Goal: Task Accomplishment & Management: Manage account settings

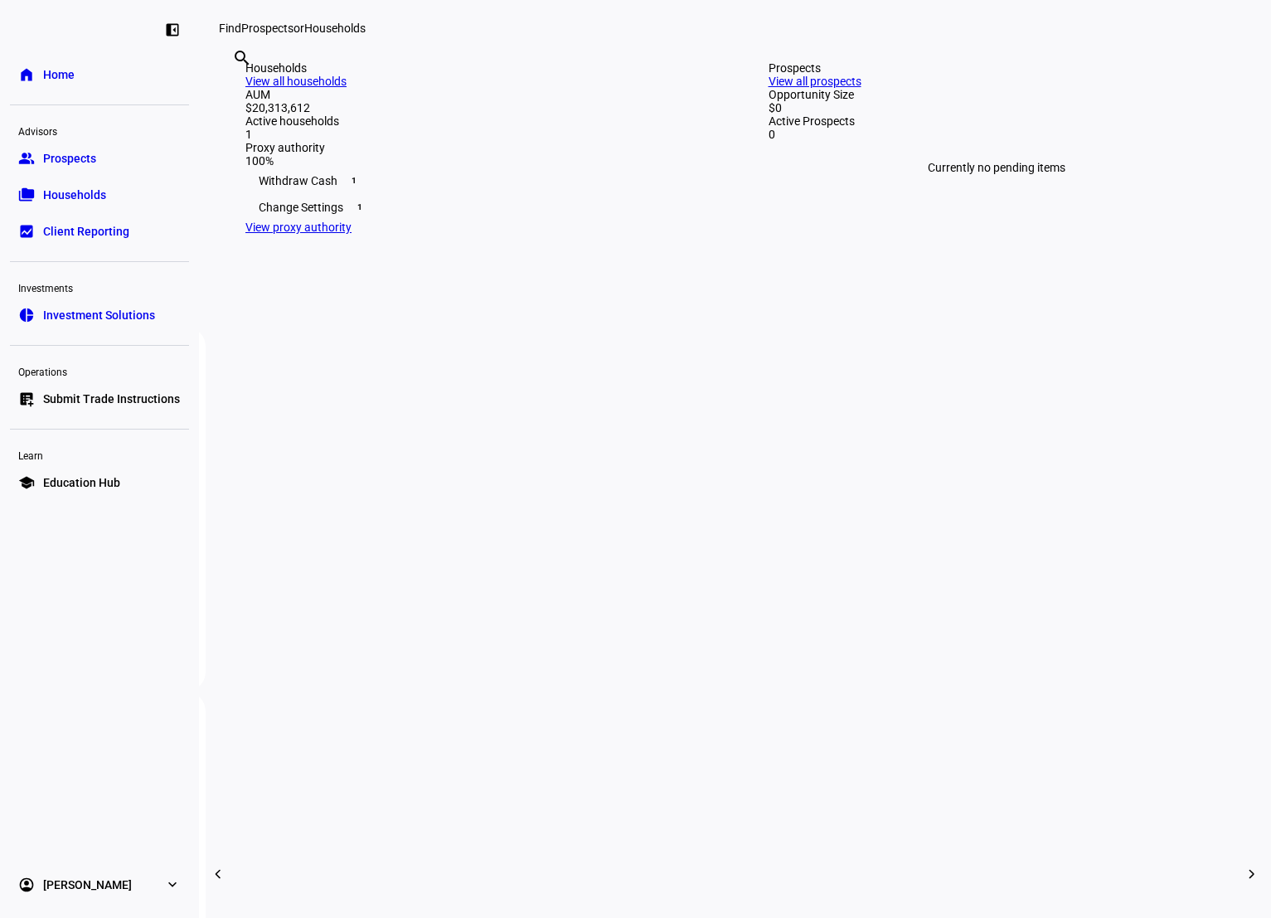
scroll to position [415, 0]
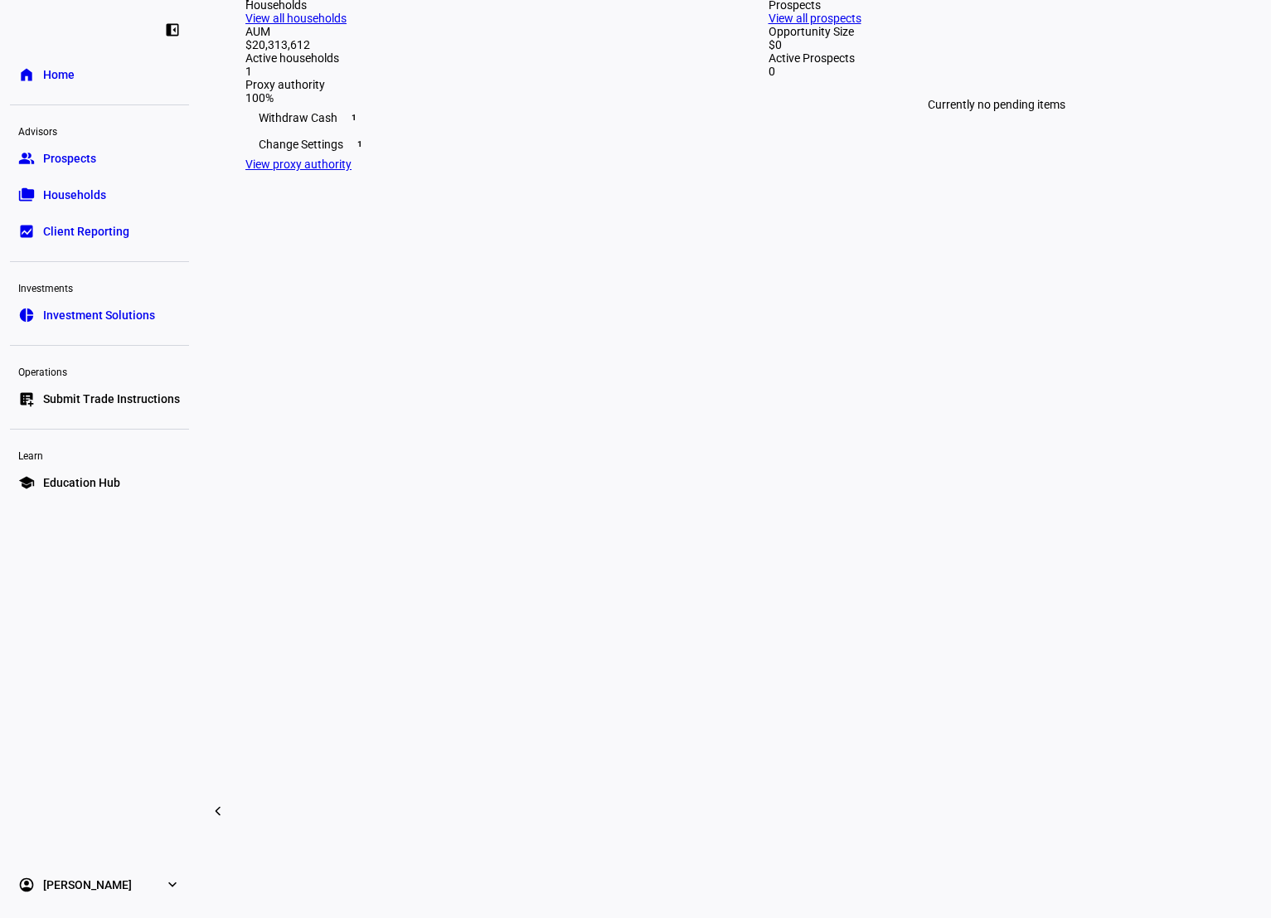
click at [313, 131] on div "Withdraw Cash 1" at bounding box center [473, 117] width 457 height 27
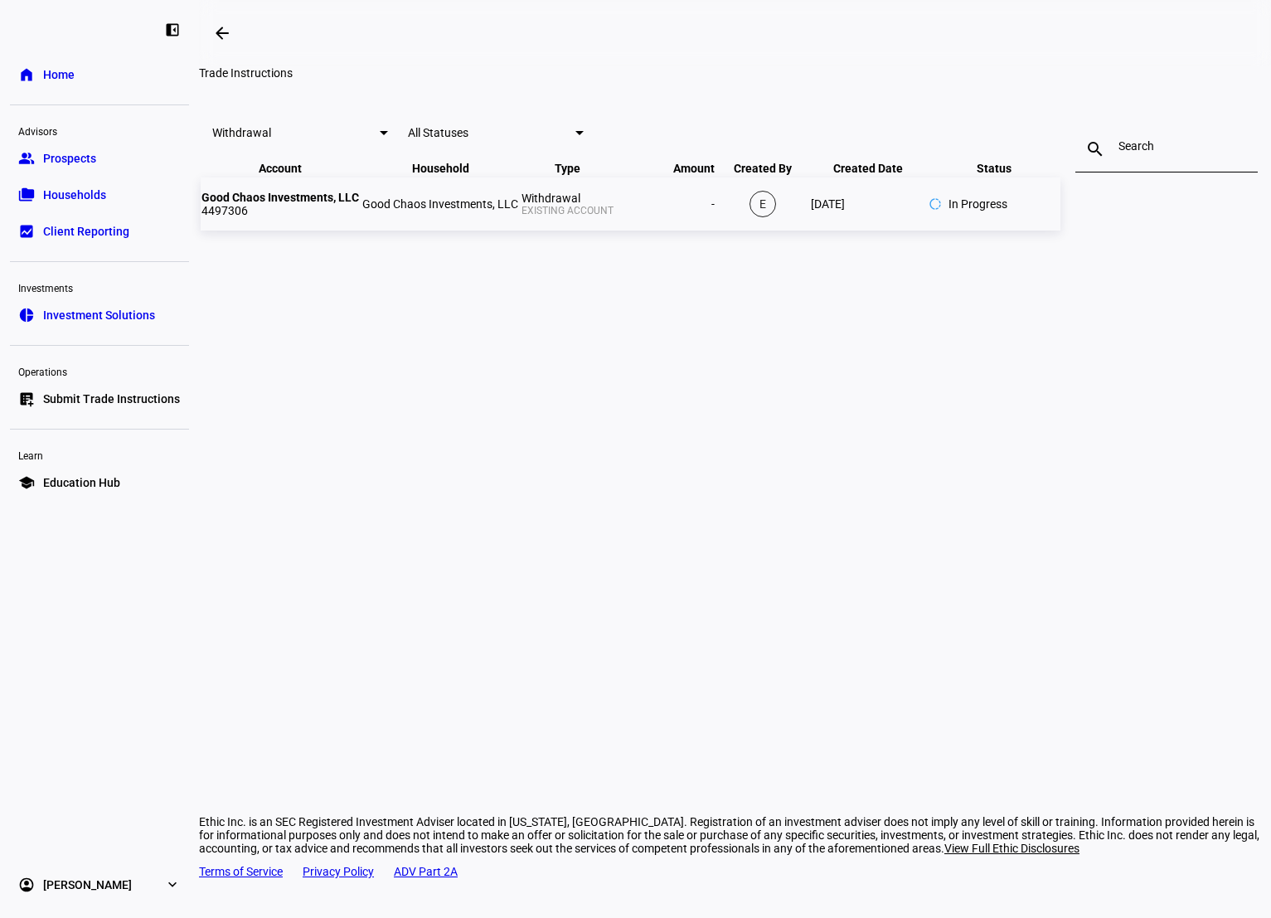
click at [360, 231] on td "Good Chaos Investments, LLC 4497306" at bounding box center [280, 203] width 159 height 53
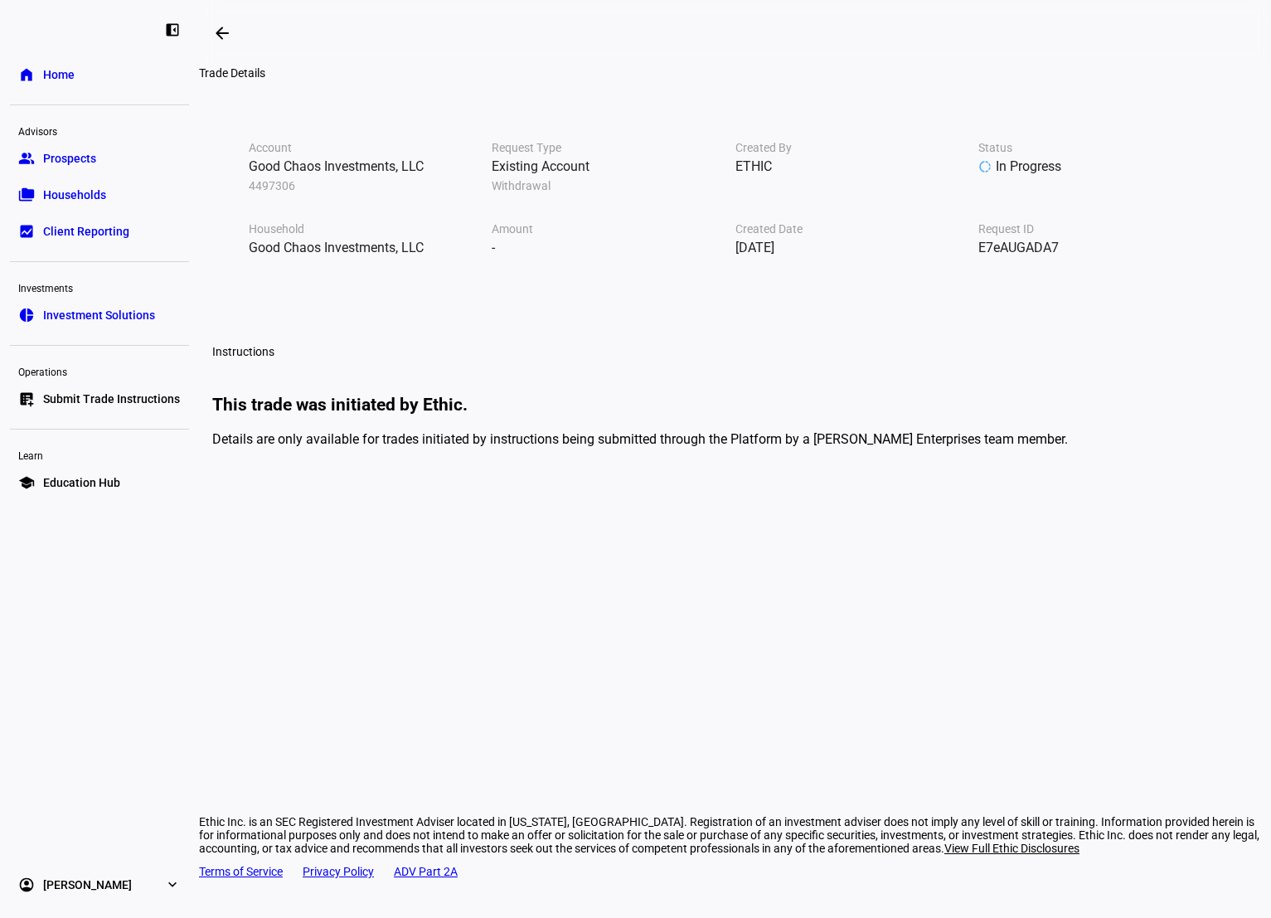
click at [50, 76] on span "Home" at bounding box center [59, 74] width 32 height 17
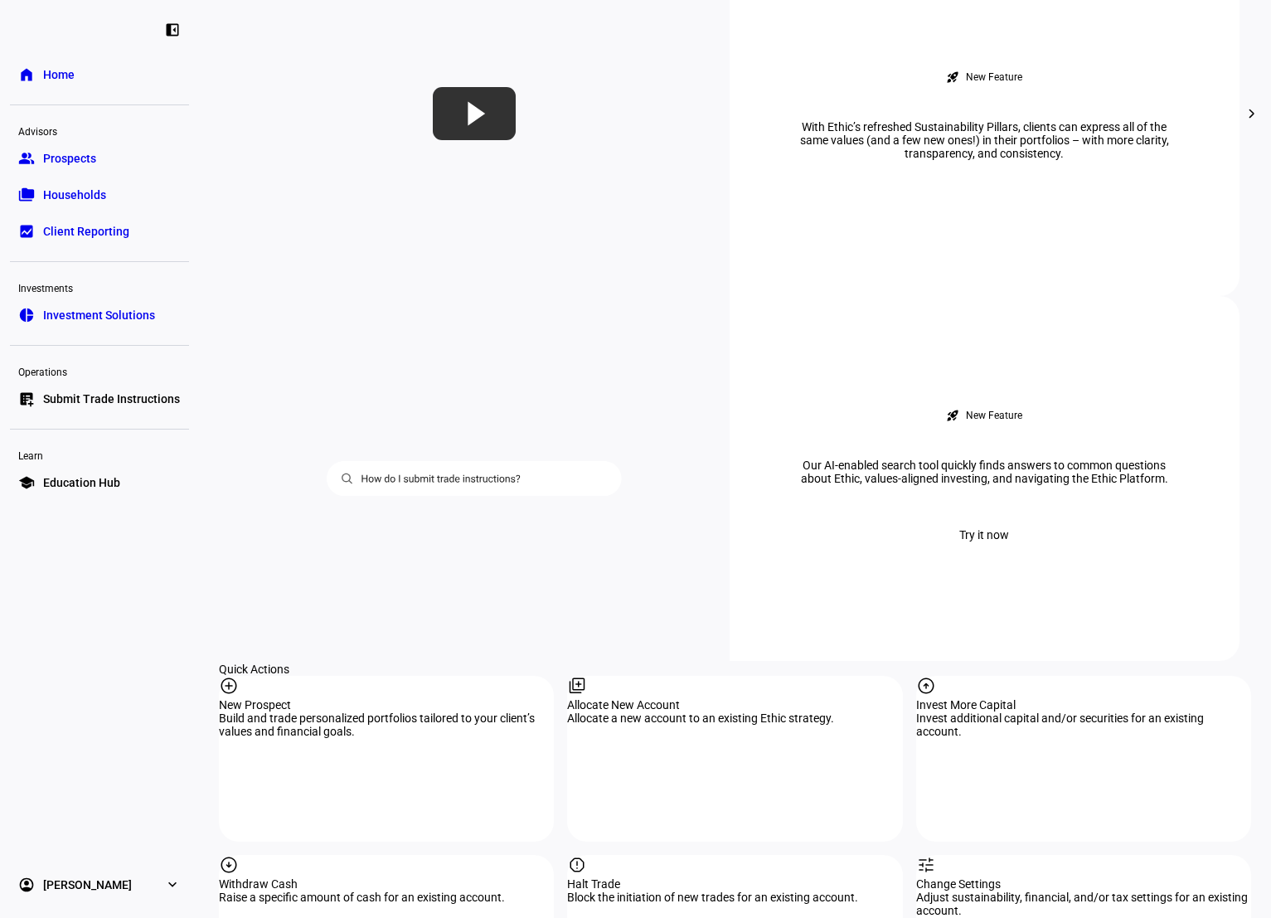
scroll to position [1161, 0]
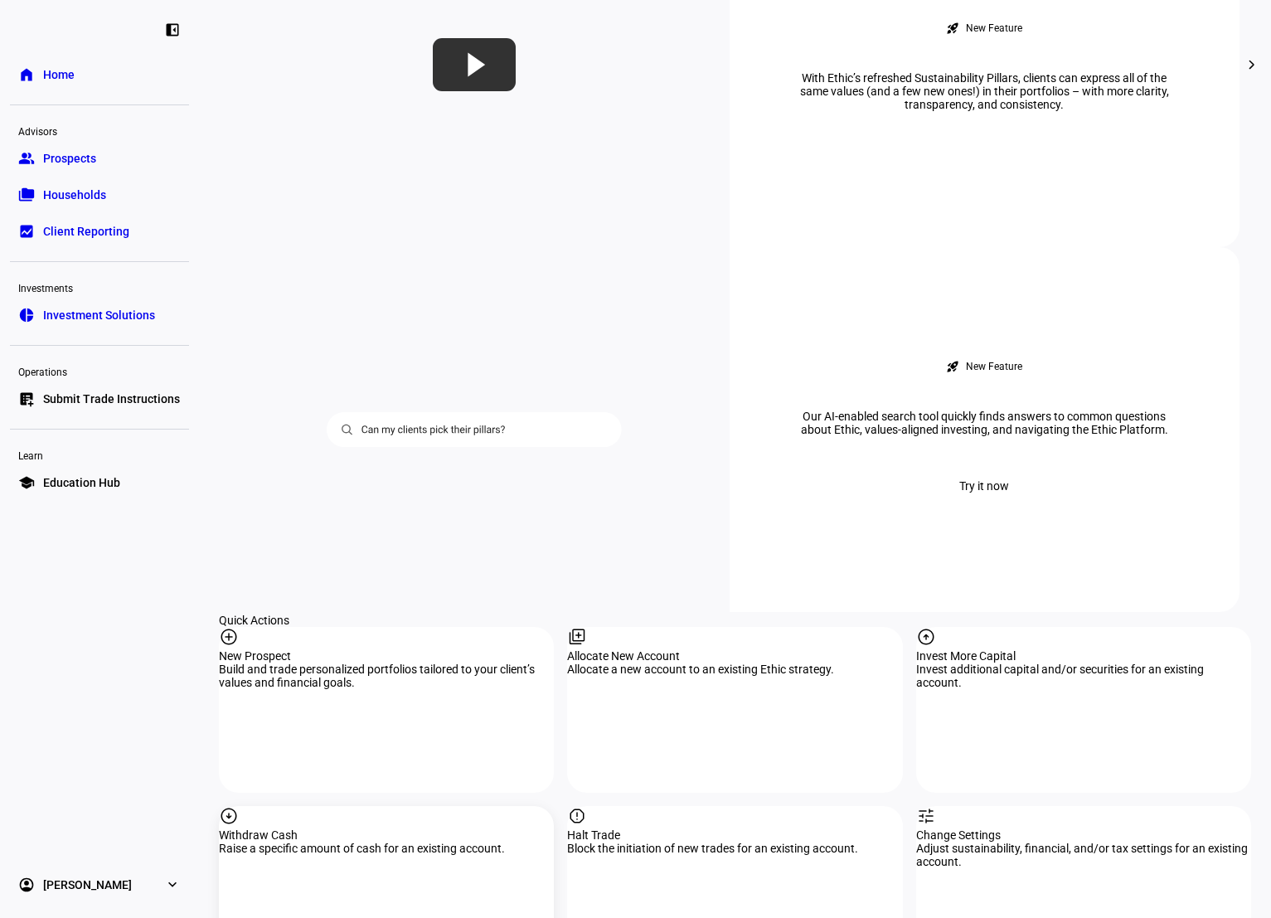
click at [239, 806] on mat-icon "arrow_circle_down" at bounding box center [229, 816] width 20 height 20
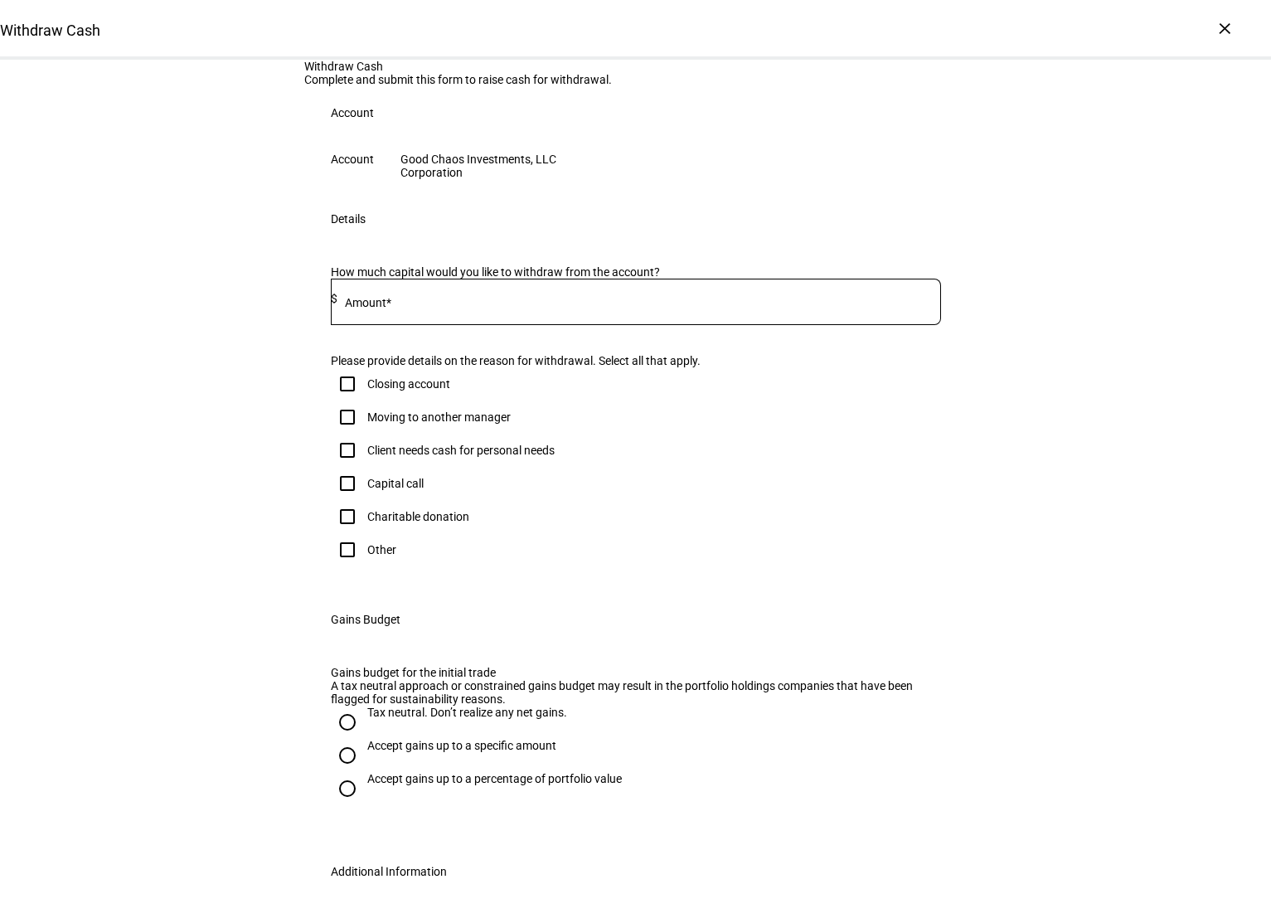
click at [370, 309] on mat-label "Amount*" at bounding box center [368, 302] width 46 height 13
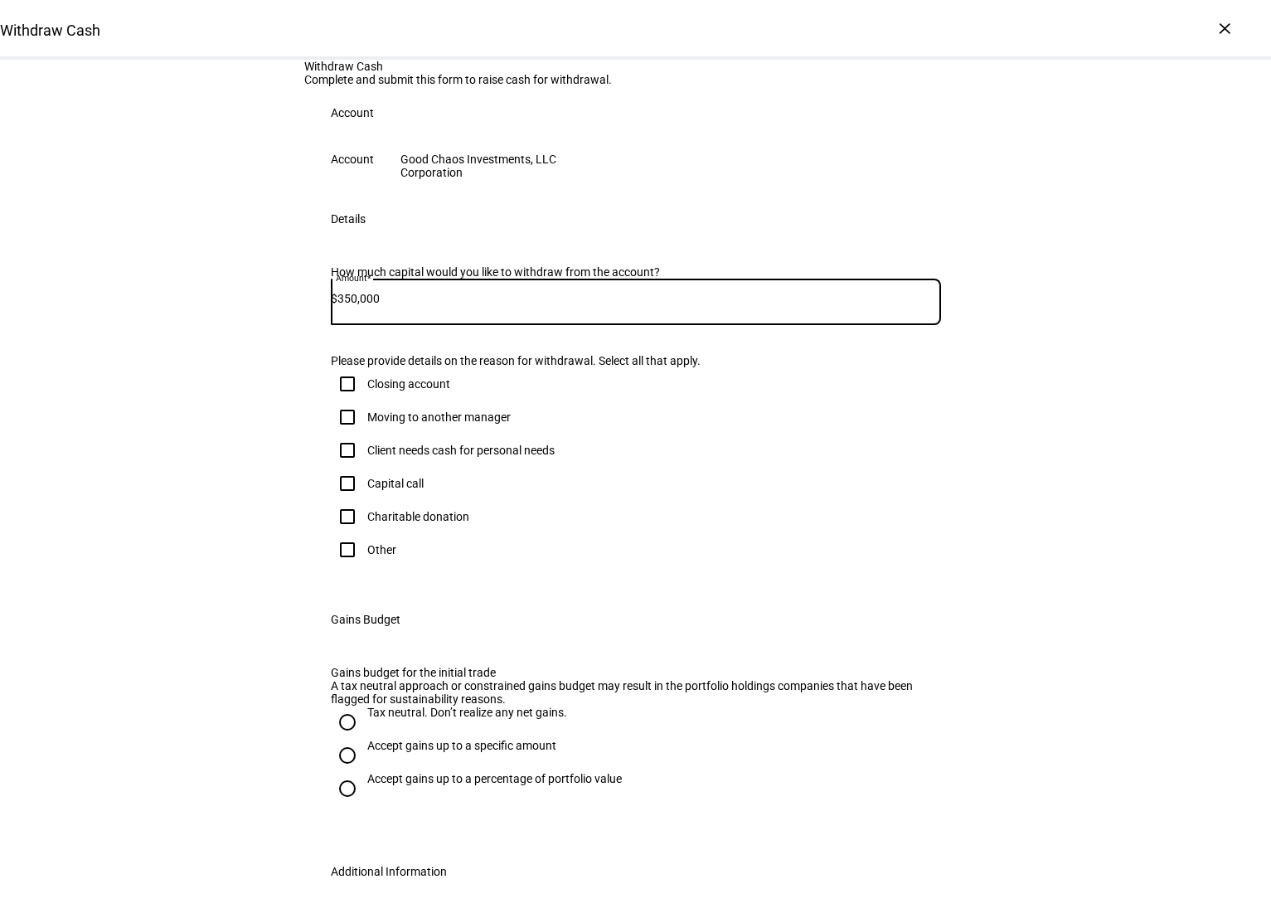
type input "350,000"
click at [646, 566] on div "Other" at bounding box center [636, 549] width 610 height 33
click at [343, 566] on input "Other" at bounding box center [347, 549] width 33 height 33
checkbox input "true"
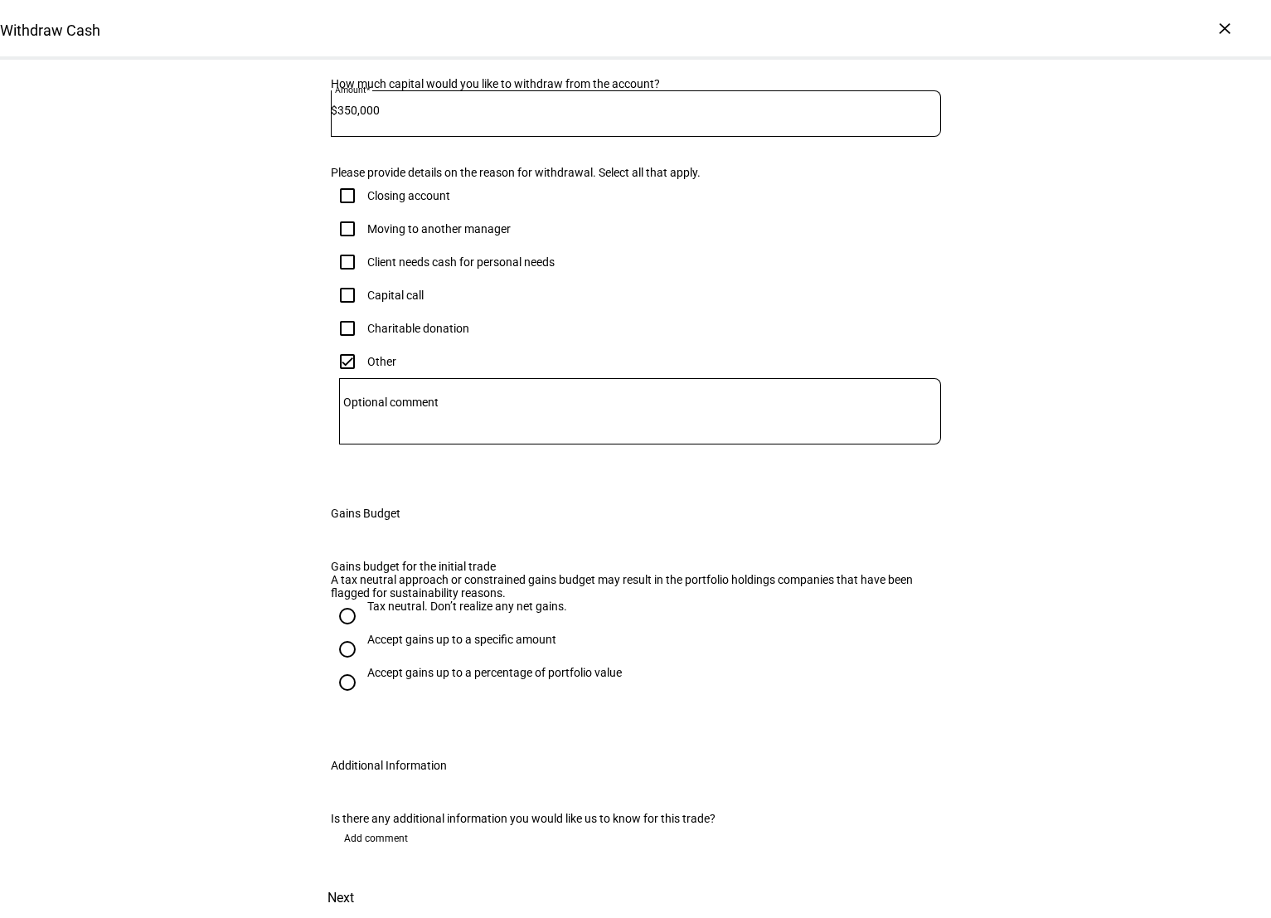
scroll to position [332, 0]
click at [343, 633] on input "Tax neutral. Don’t realize any net gains." at bounding box center [347, 616] width 33 height 33
radio input "true"
click at [354, 825] on span "Add comment" at bounding box center [376, 838] width 64 height 27
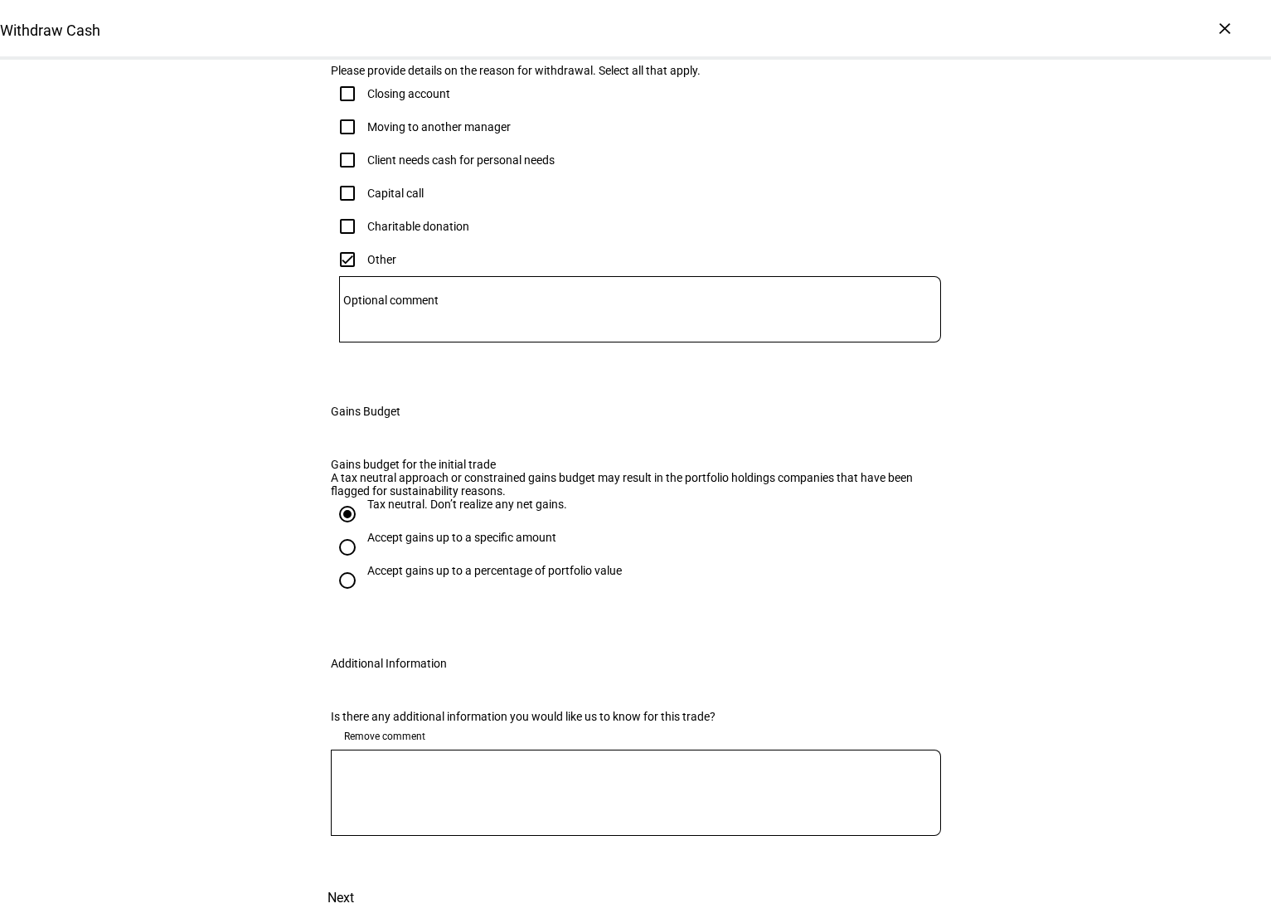
click at [988, 765] on div "Withdraw Cash Complete and submit this form to raise cash for withdrawal. Accou…" at bounding box center [635, 343] width 1271 height 1149
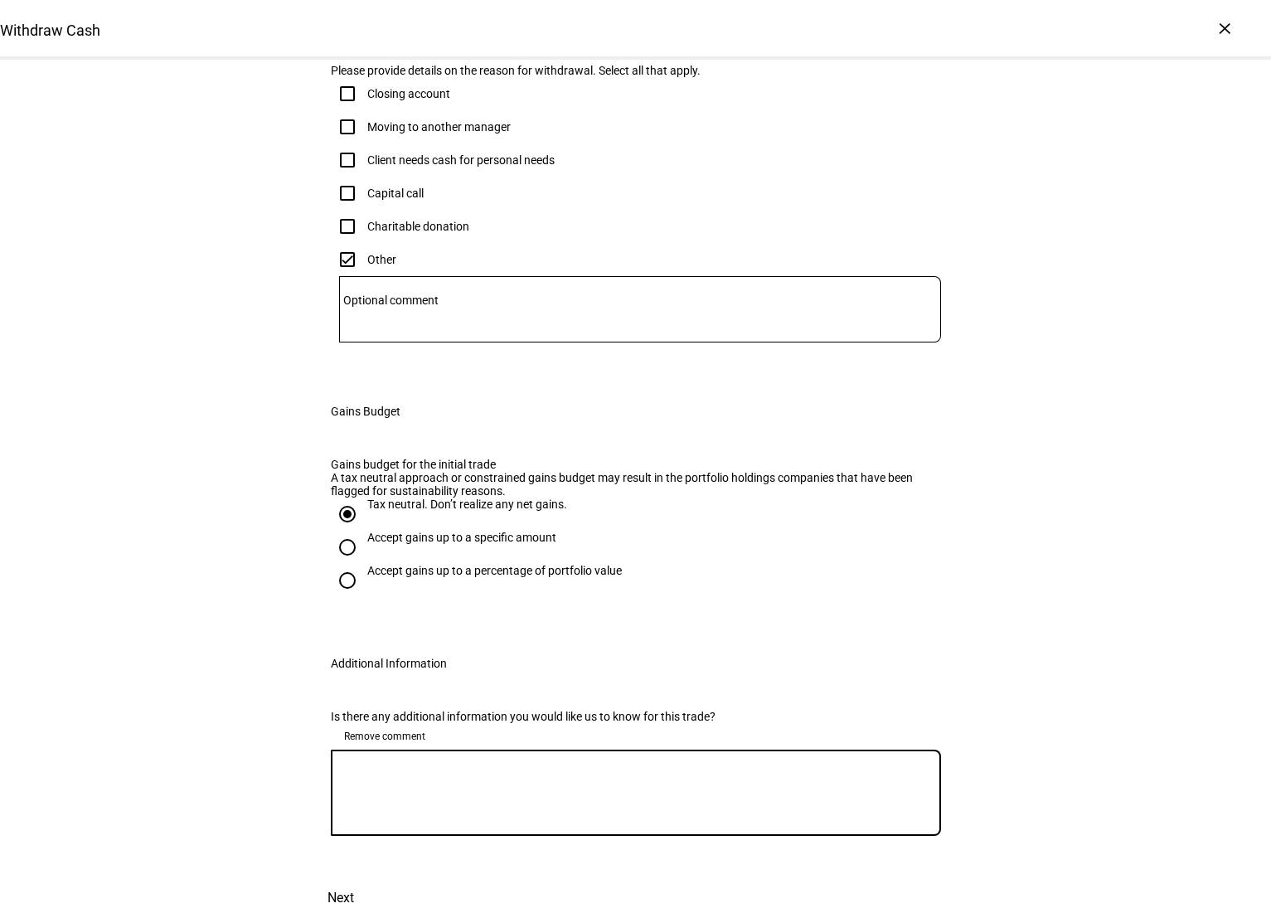
click at [362, 813] on textarea at bounding box center [636, 793] width 610 height 60
paste textarea "o Please also include [EMAIL_ADDRESS][DOMAIN_NAME], [EMAIL_ADDRESS][DOMAIN_NAME…"
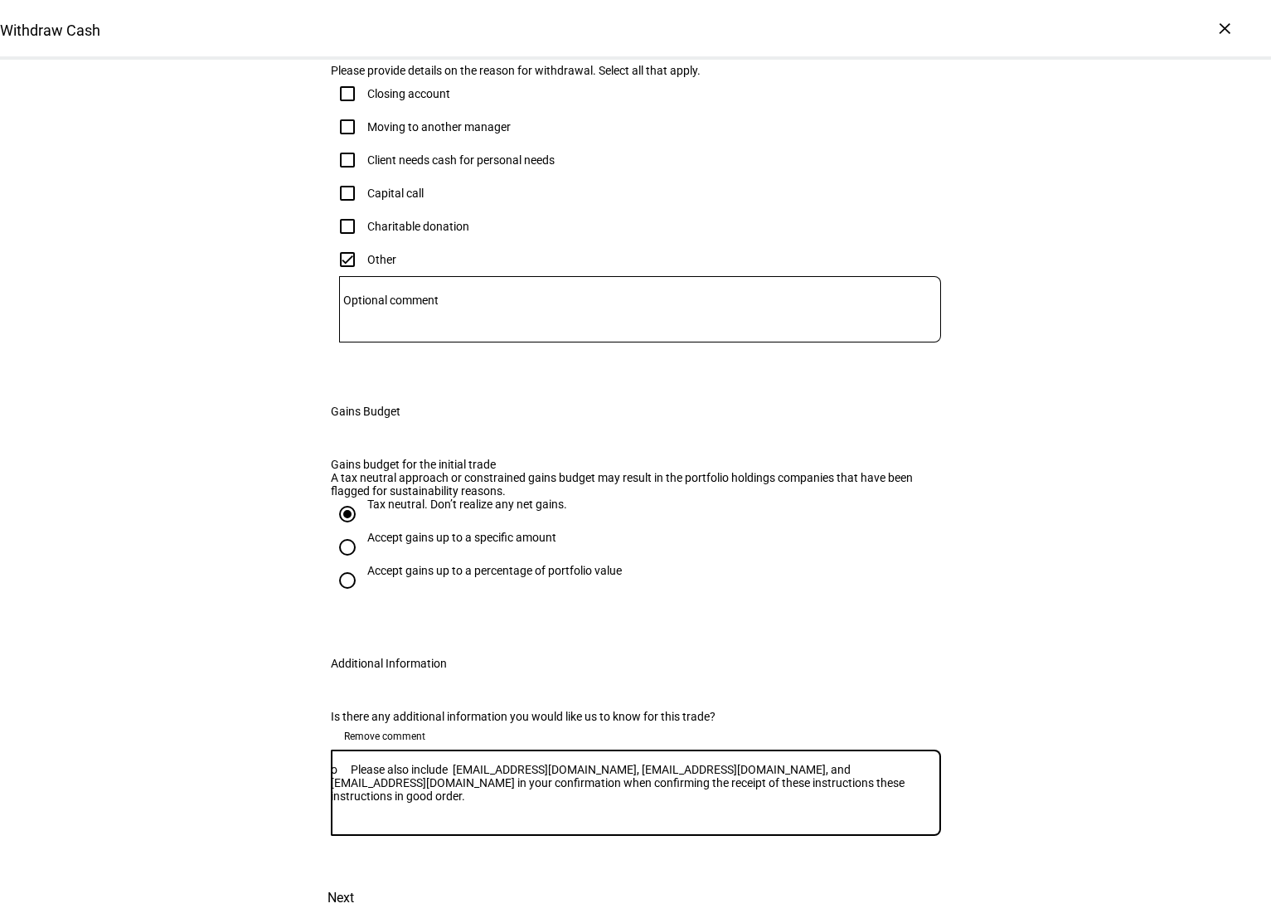
click at [360, 819] on textarea "o Please also include [EMAIL_ADDRESS][DOMAIN_NAME], [EMAIL_ADDRESS][DOMAIN_NAME…" at bounding box center [636, 793] width 610 height 60
type textarea "Please also include [EMAIL_ADDRESS][DOMAIN_NAME], [EMAIL_ADDRESS][DOMAIN_NAME],…"
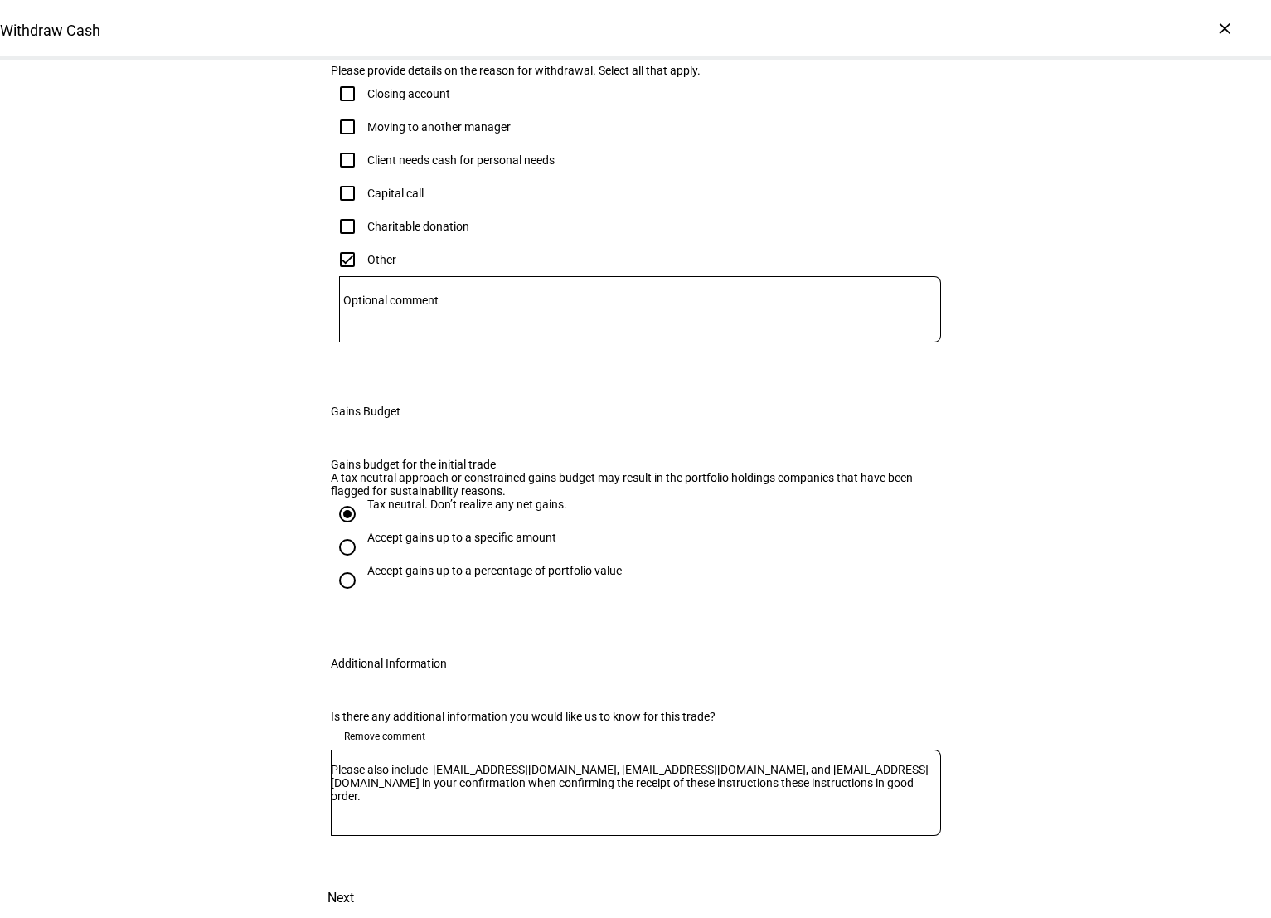
scroll to position [651, 0]
click at [354, 878] on span "Next" at bounding box center [341, 898] width 27 height 40
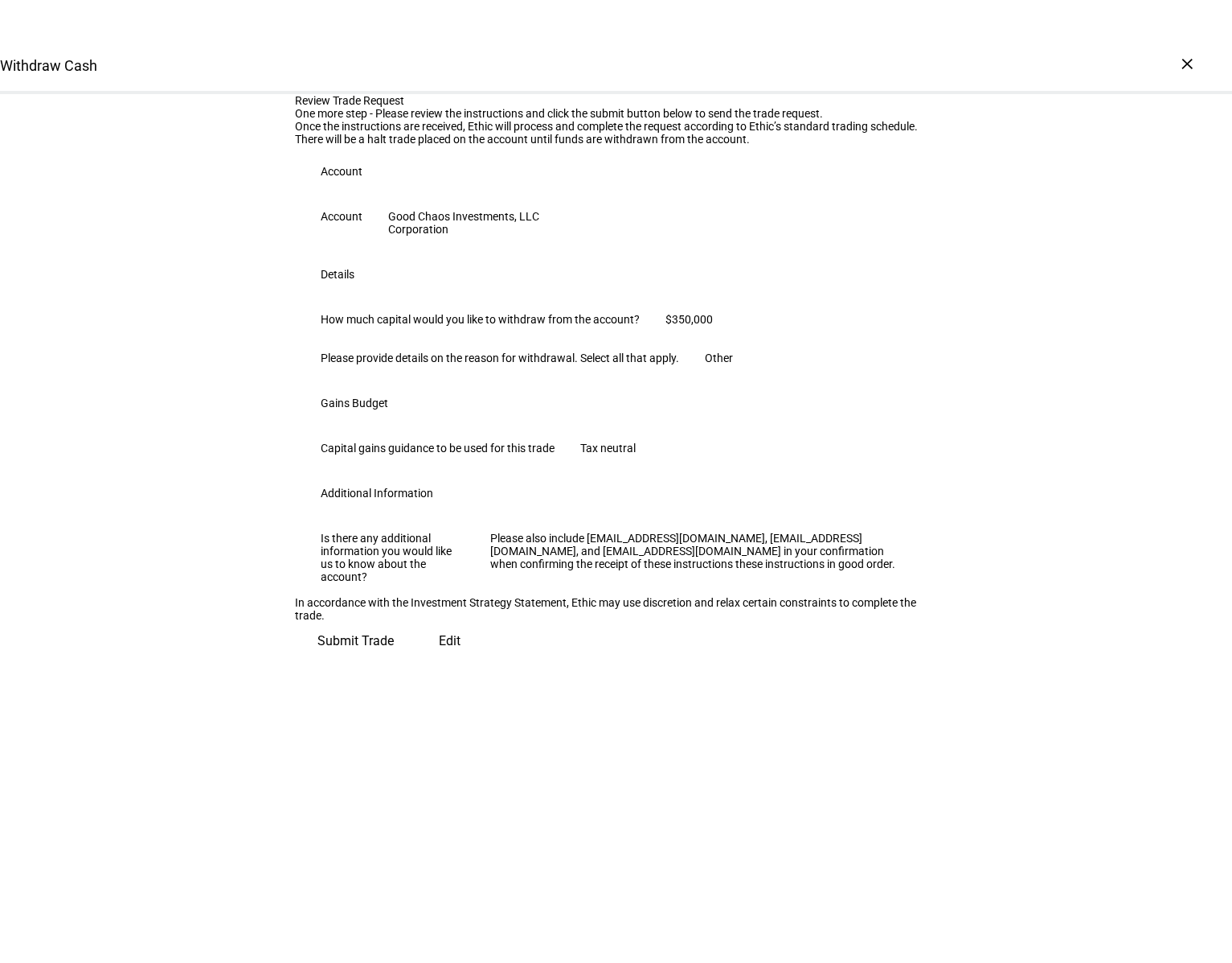
scroll to position [95, 0]
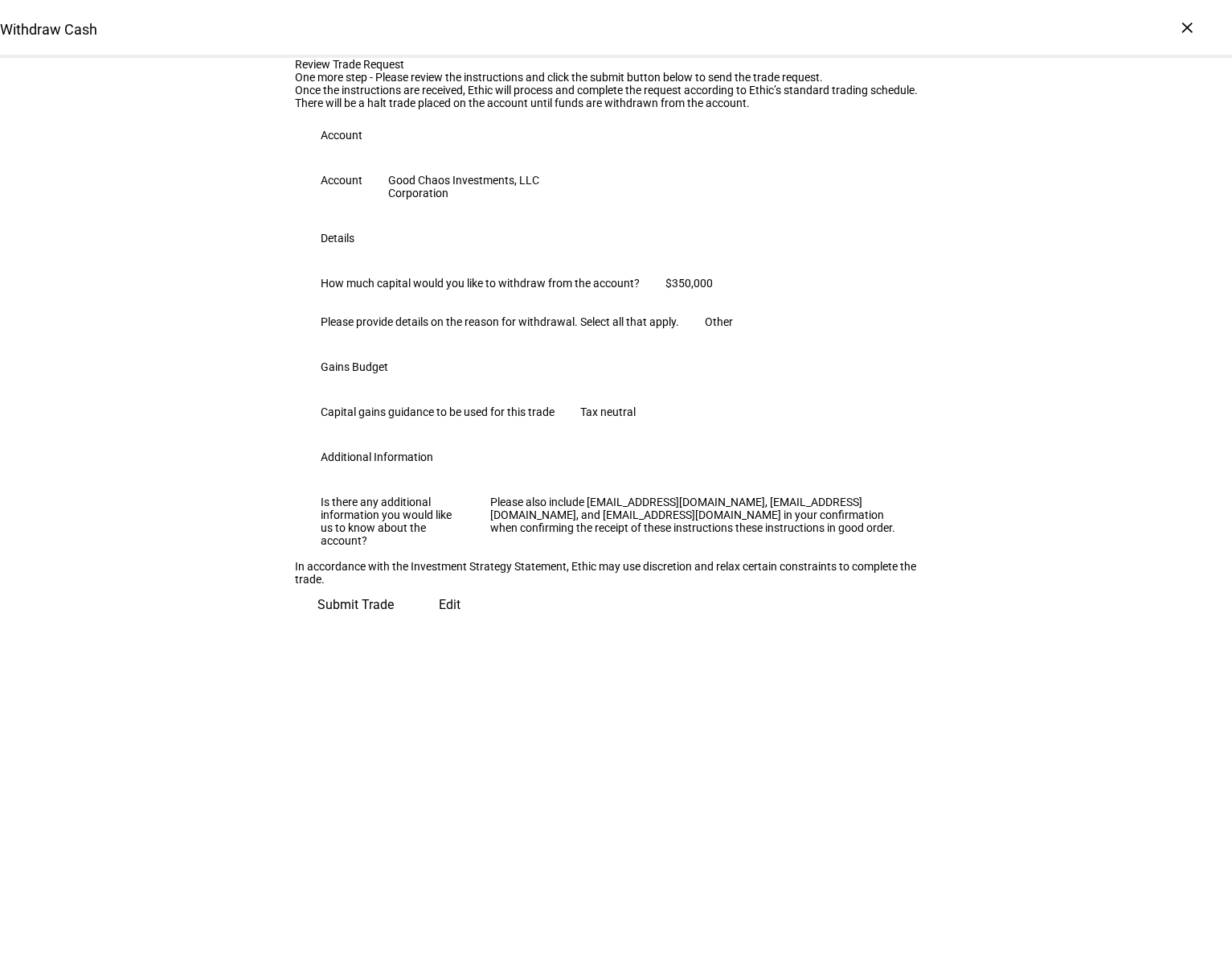
click at [1131, 625] on div "Review Trade Request One more step - Please review the instructions and click t…" at bounding box center [616, 341] width 1232 height 566
click at [394, 625] on span "Submit Trade" at bounding box center [356, 605] width 77 height 39
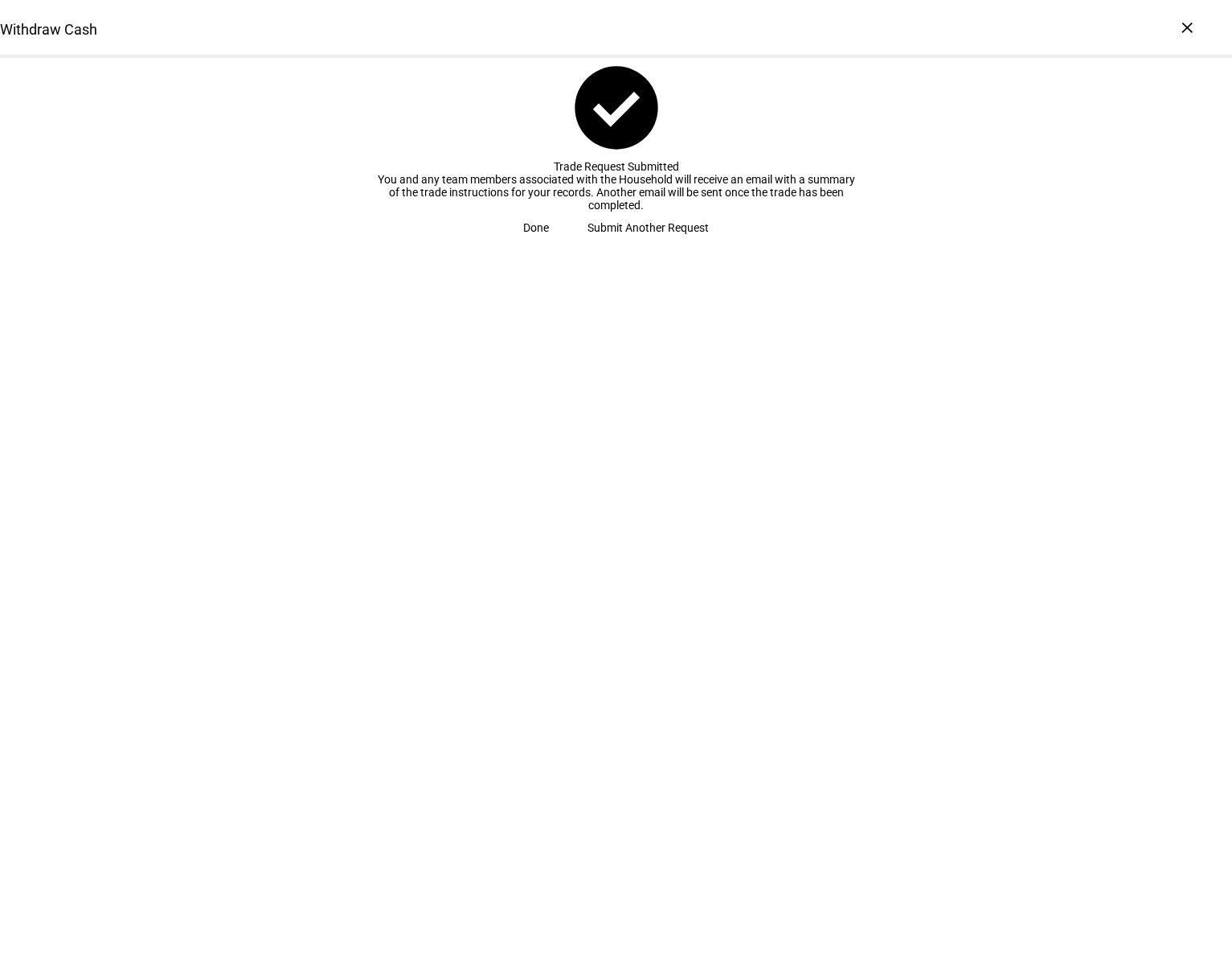
click at [549, 243] on span "Done" at bounding box center [536, 227] width 26 height 32
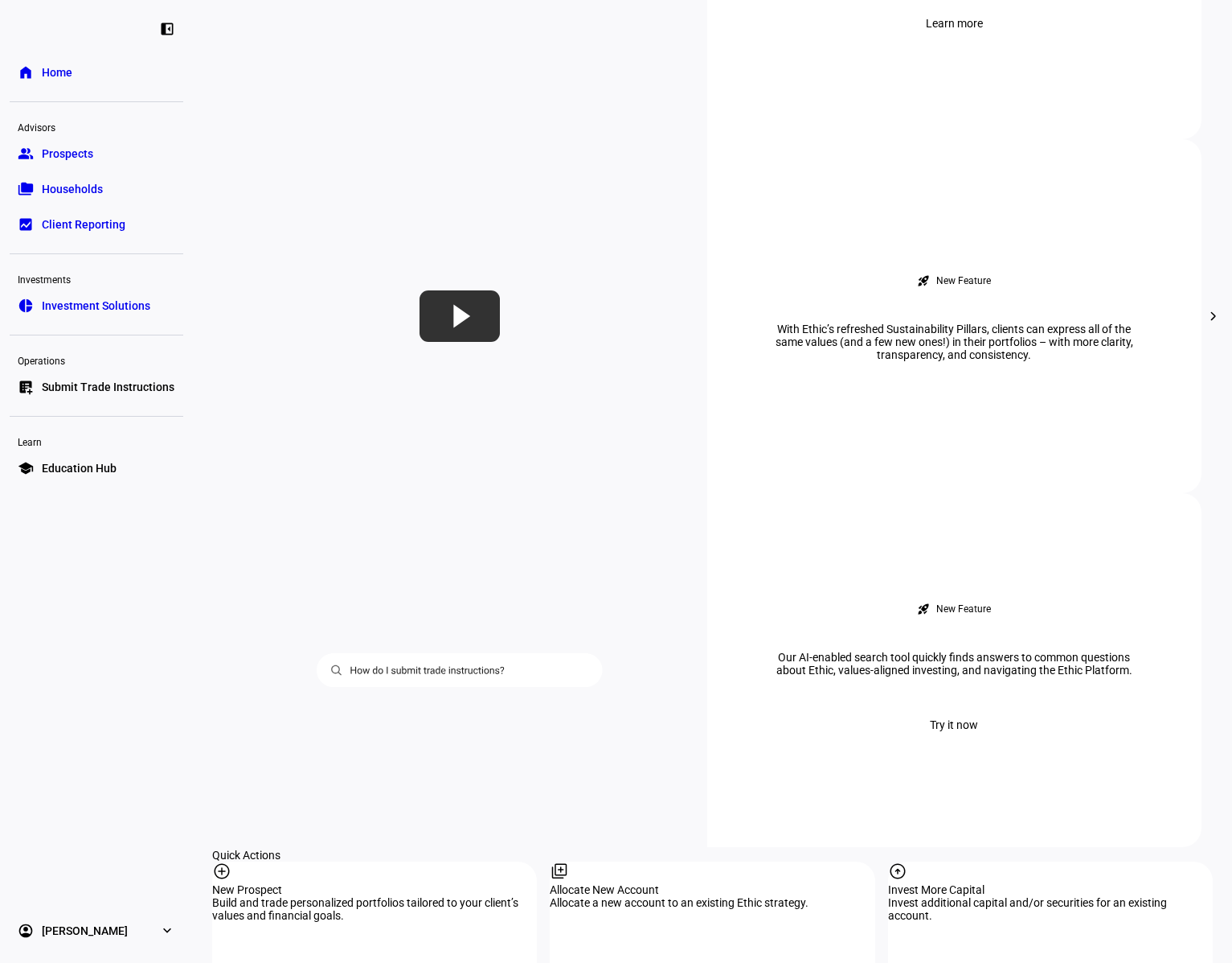
scroll to position [965, 0]
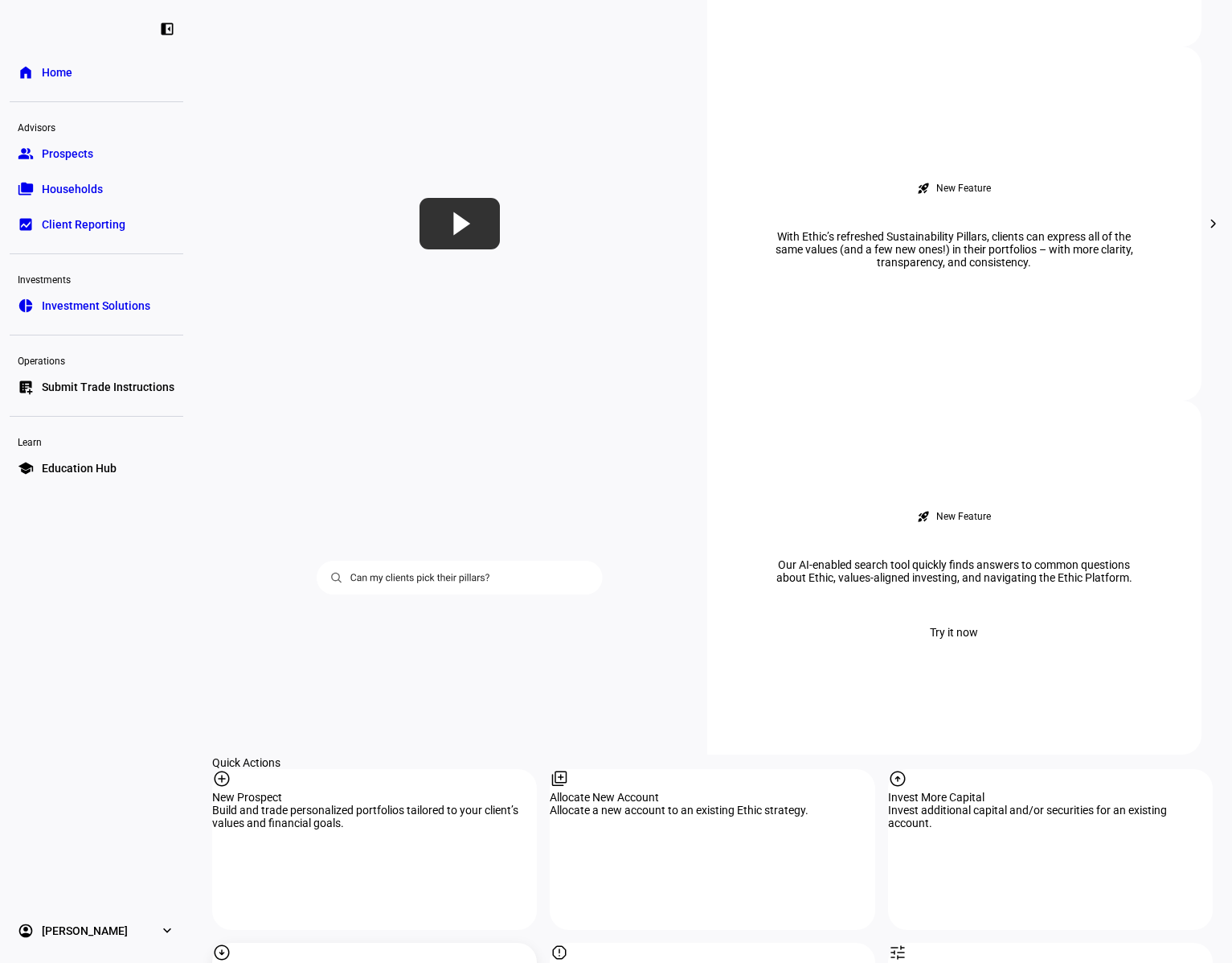
click at [232, 889] on mat-icon "arrow_circle_down" at bounding box center [222, 952] width 19 height 19
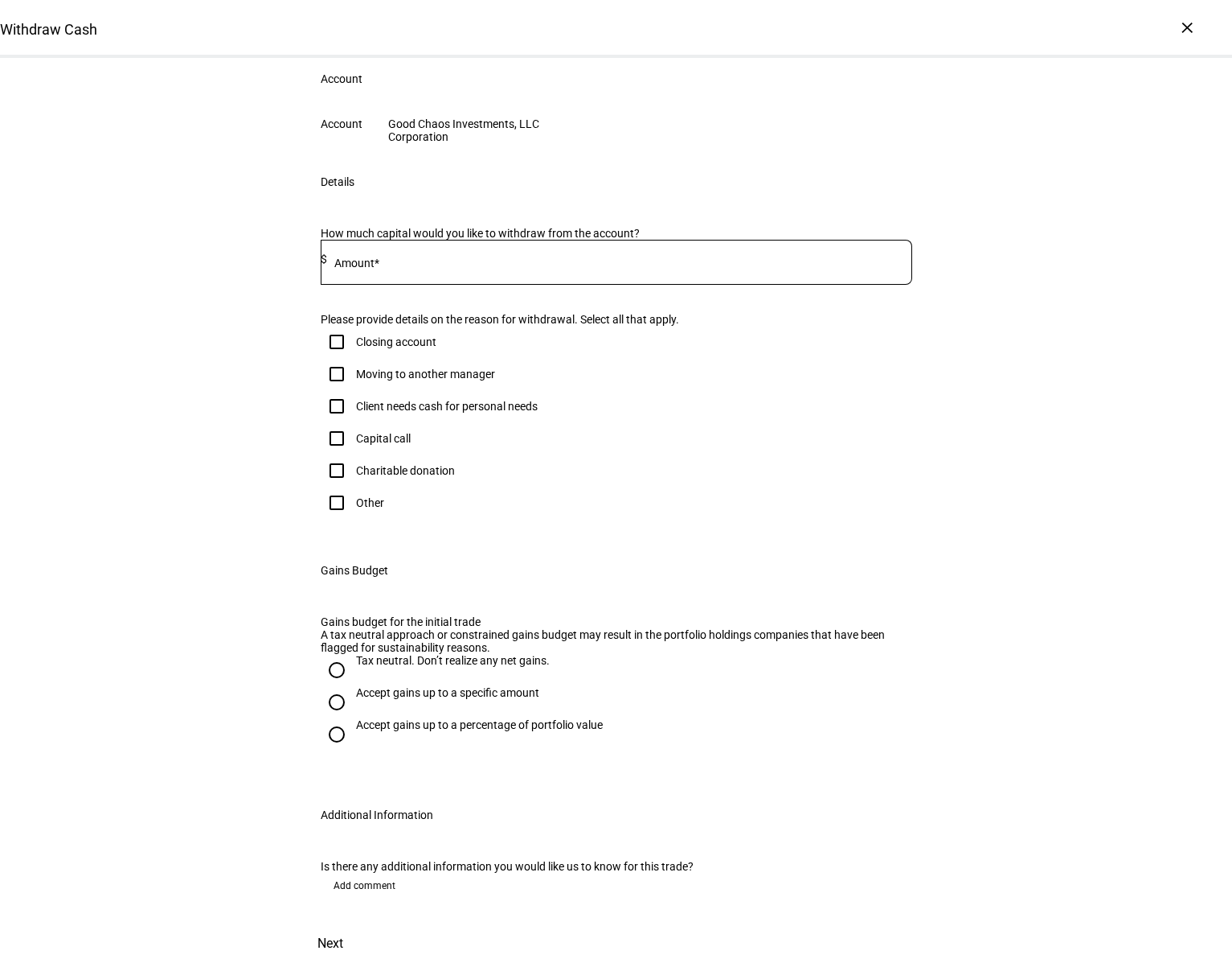
scroll to position [64, 0]
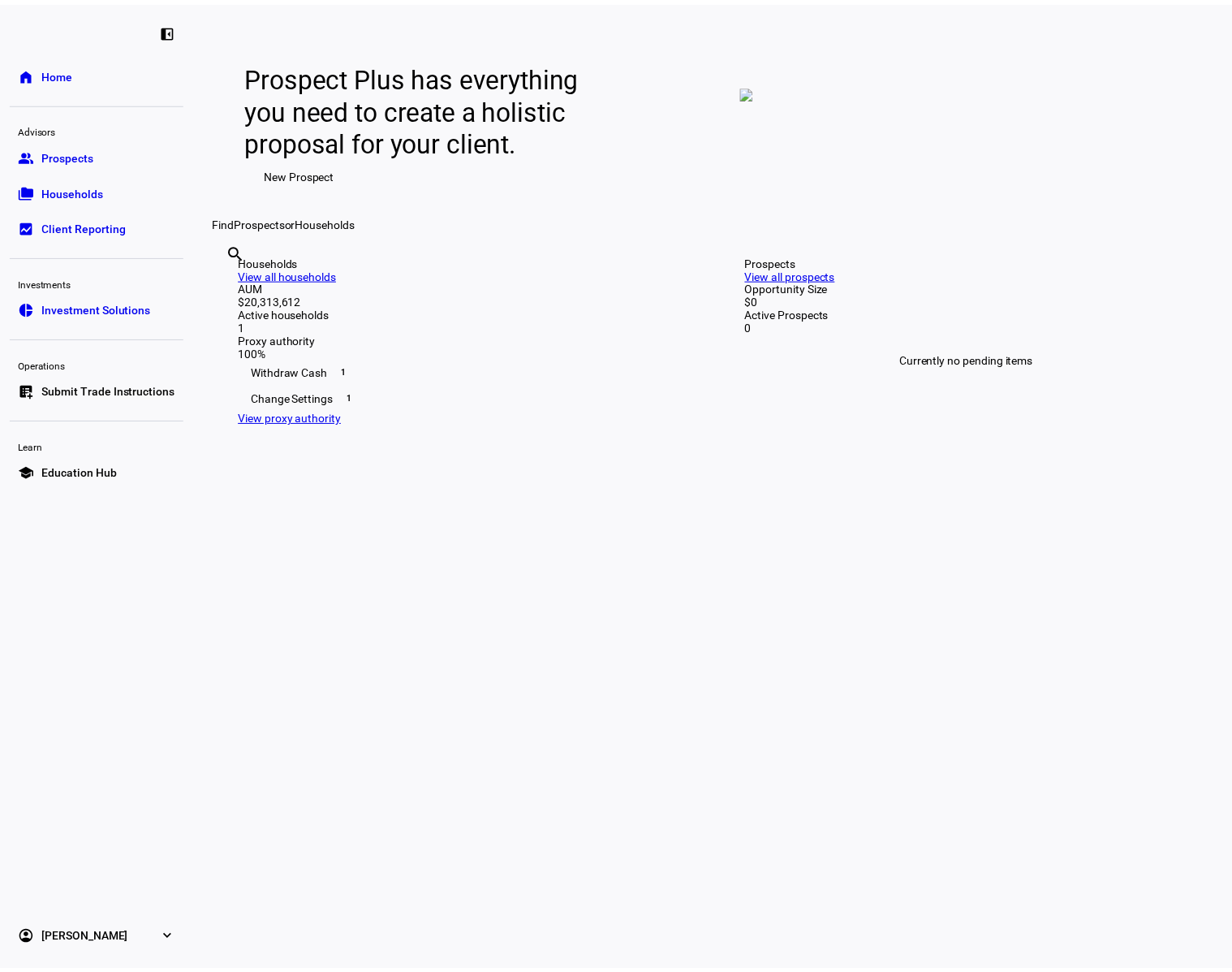
scroll to position [162, 0]
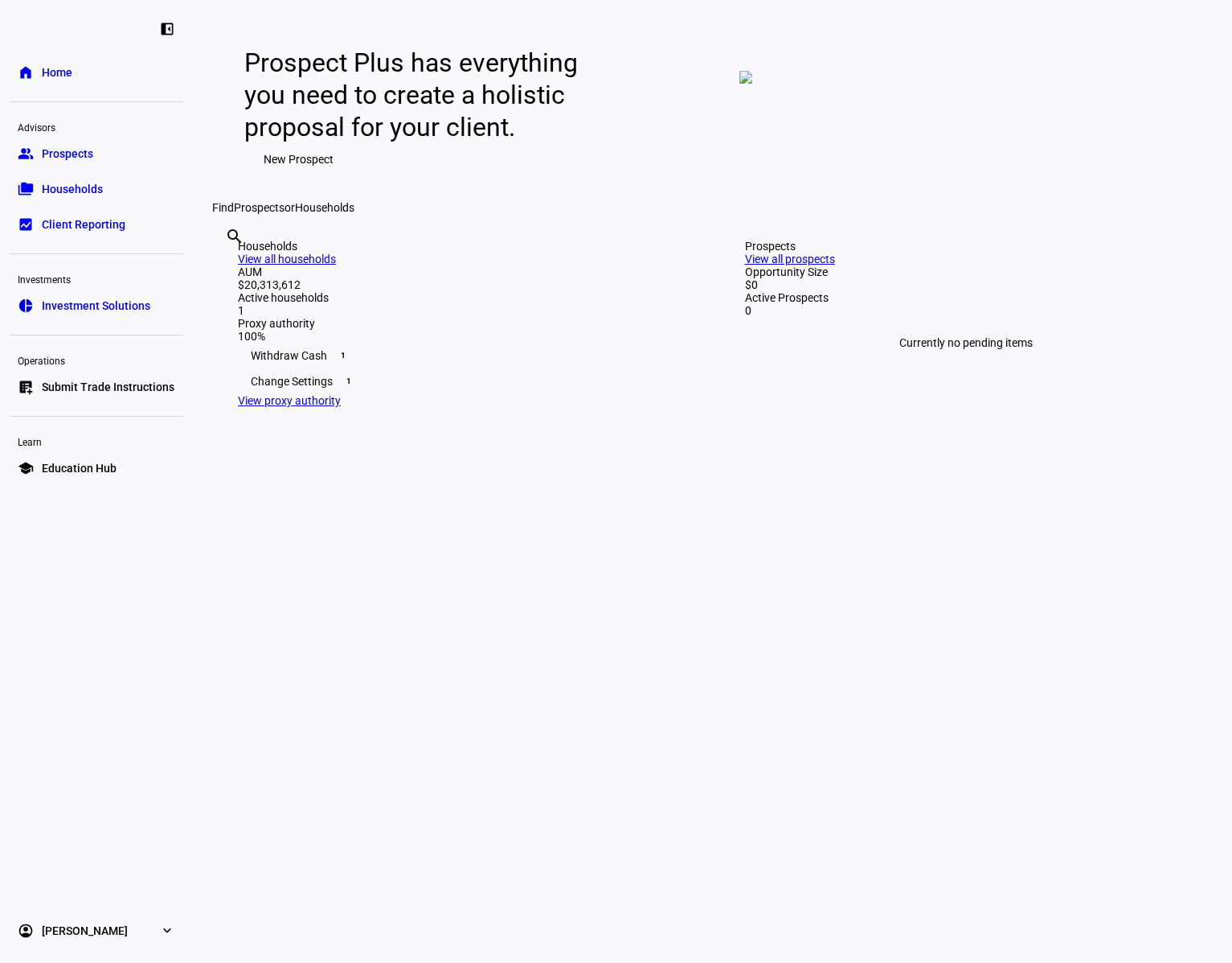
click at [407, 394] on div "Change Settings 1" at bounding box center [458, 381] width 443 height 26
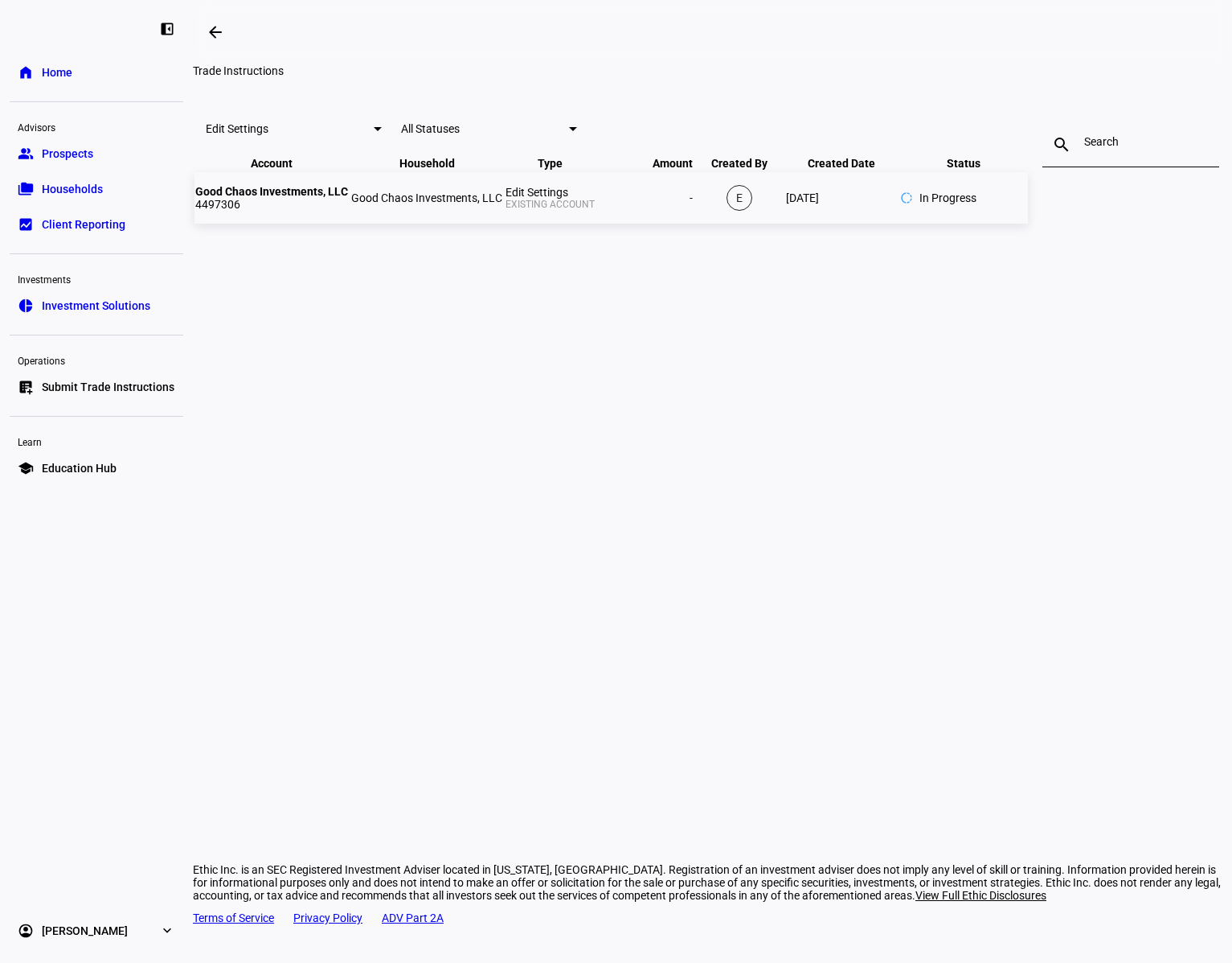
click at [503, 224] on td "Good Chaos Investments, LLC" at bounding box center [427, 197] width 153 height 51
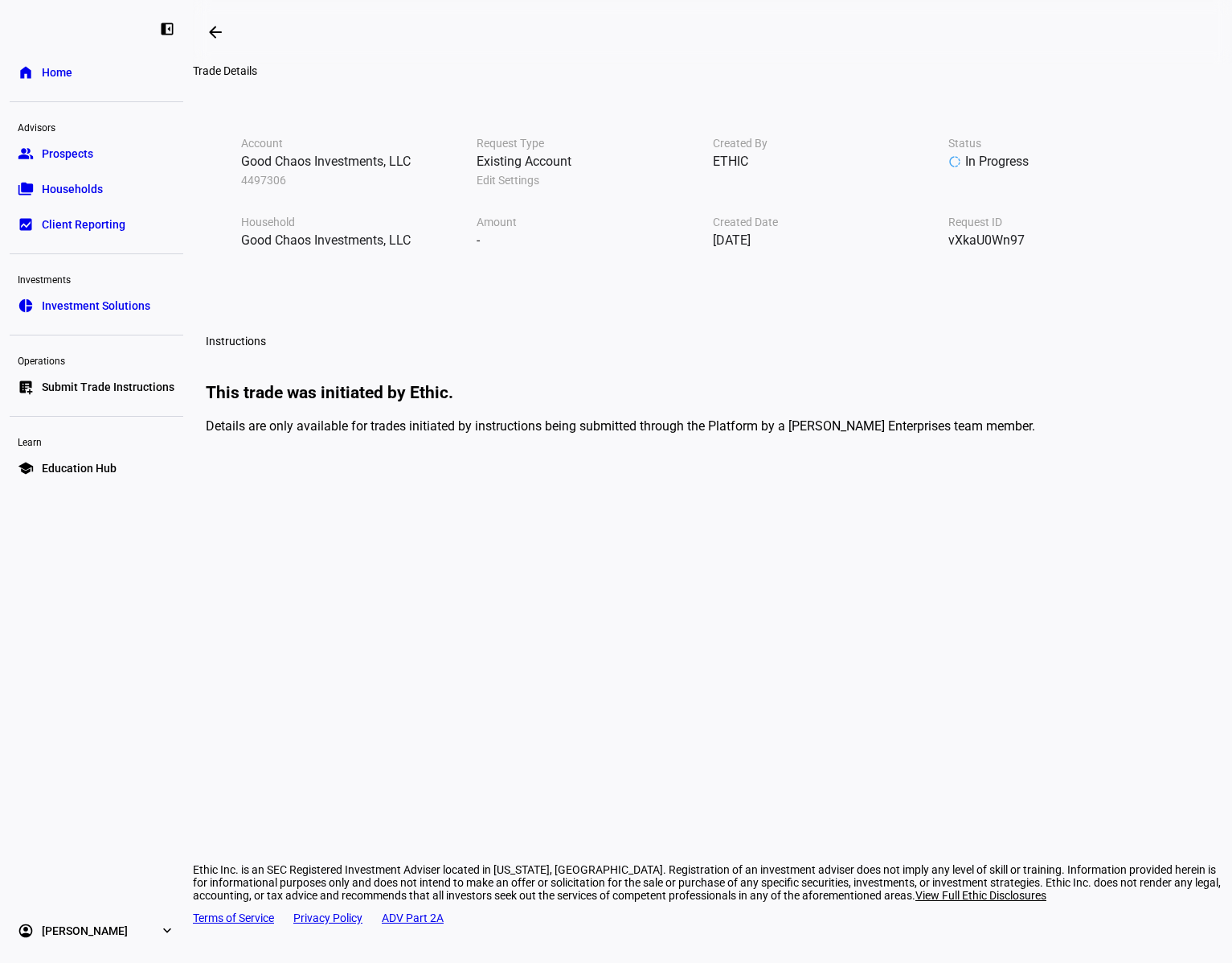
click at [422, 402] on h3 "This trade was initiated by Ethic." at bounding box center [712, 393] width 1014 height 19
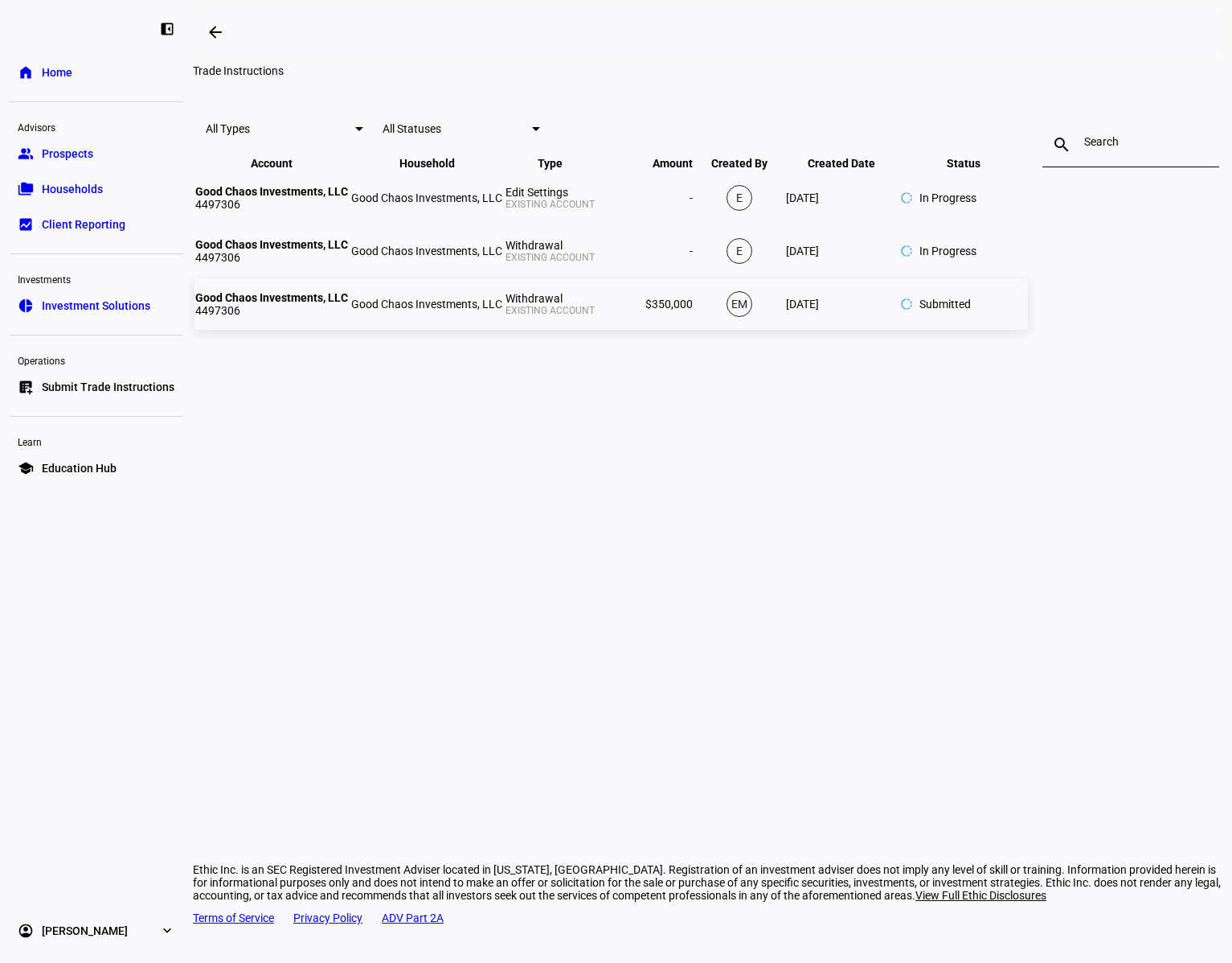
click at [349, 330] on td "Good Chaos Investments, LLC 4497306" at bounding box center [271, 304] width 154 height 51
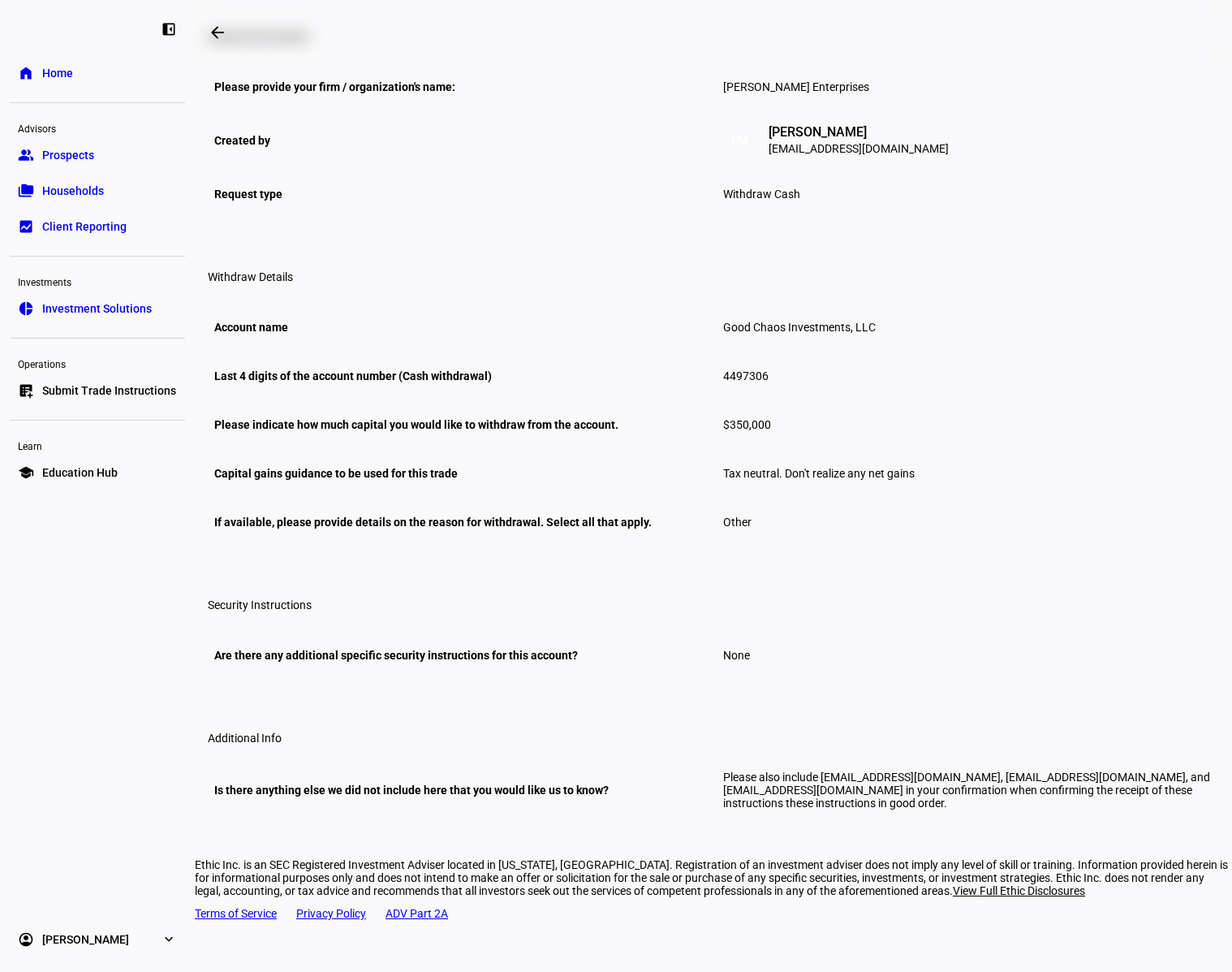
scroll to position [325, 0]
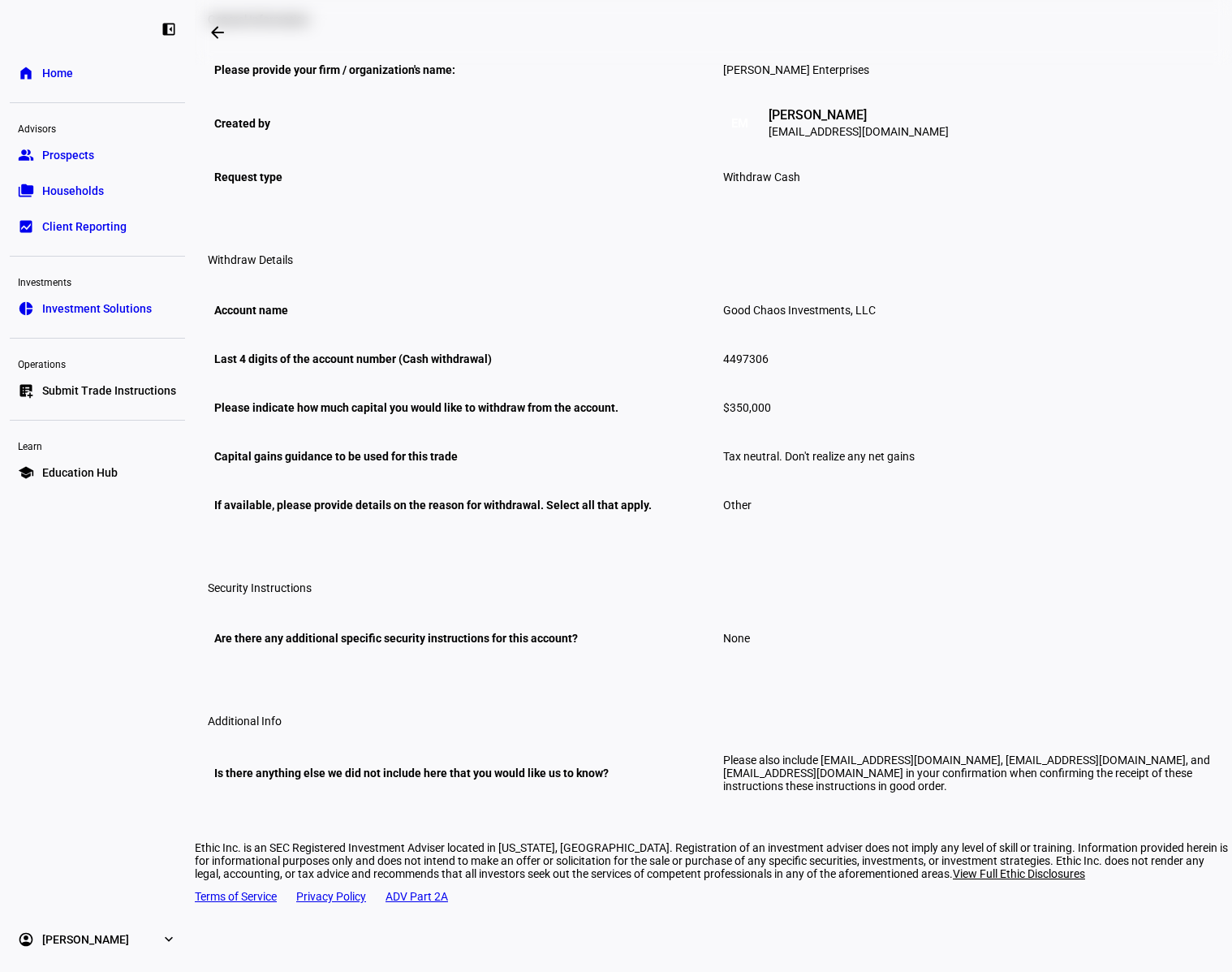
click at [558, 469] on div "Capital gains guidance to be used for this trade" at bounding box center [459, 456] width 489 height 26
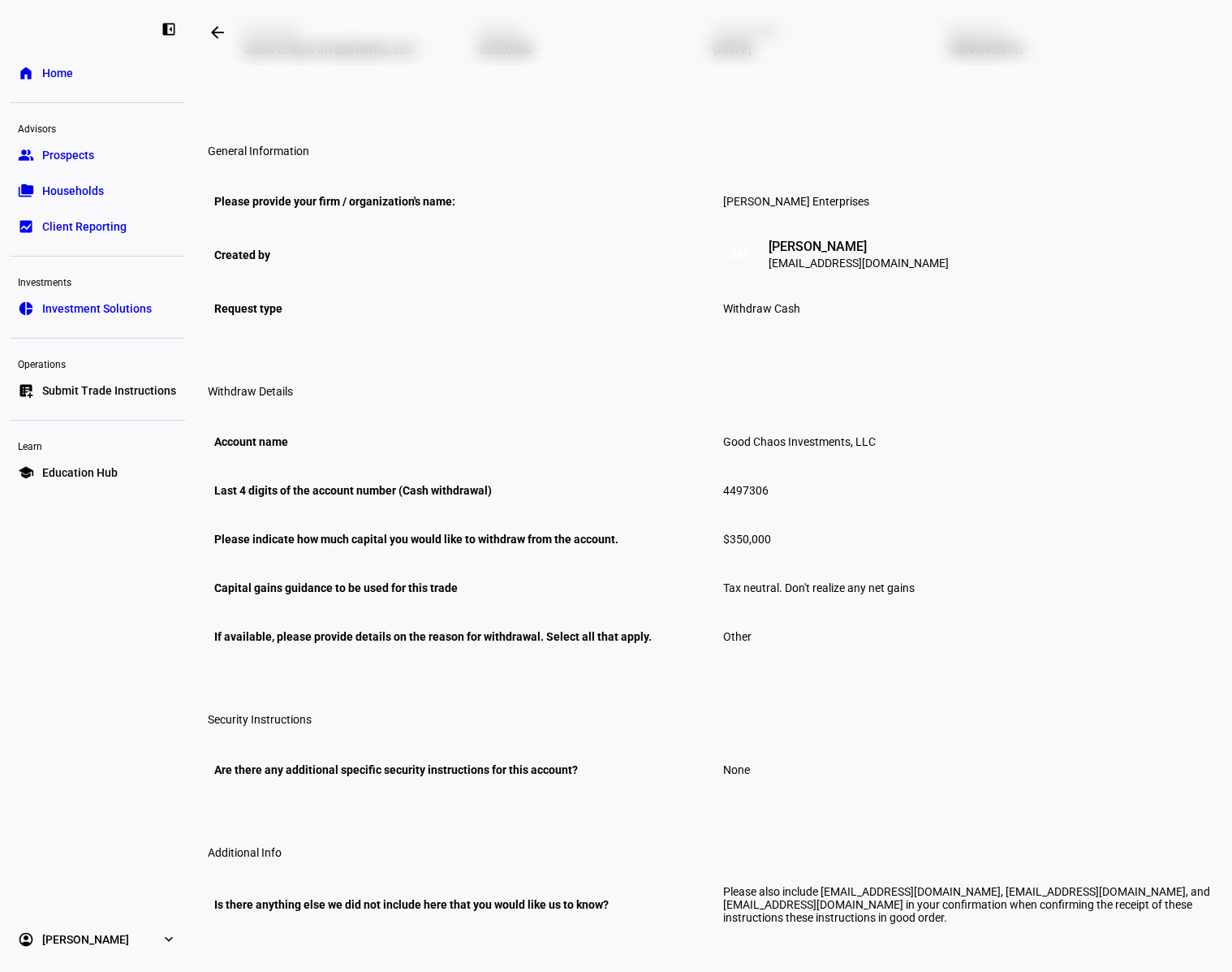
scroll to position [135, 0]
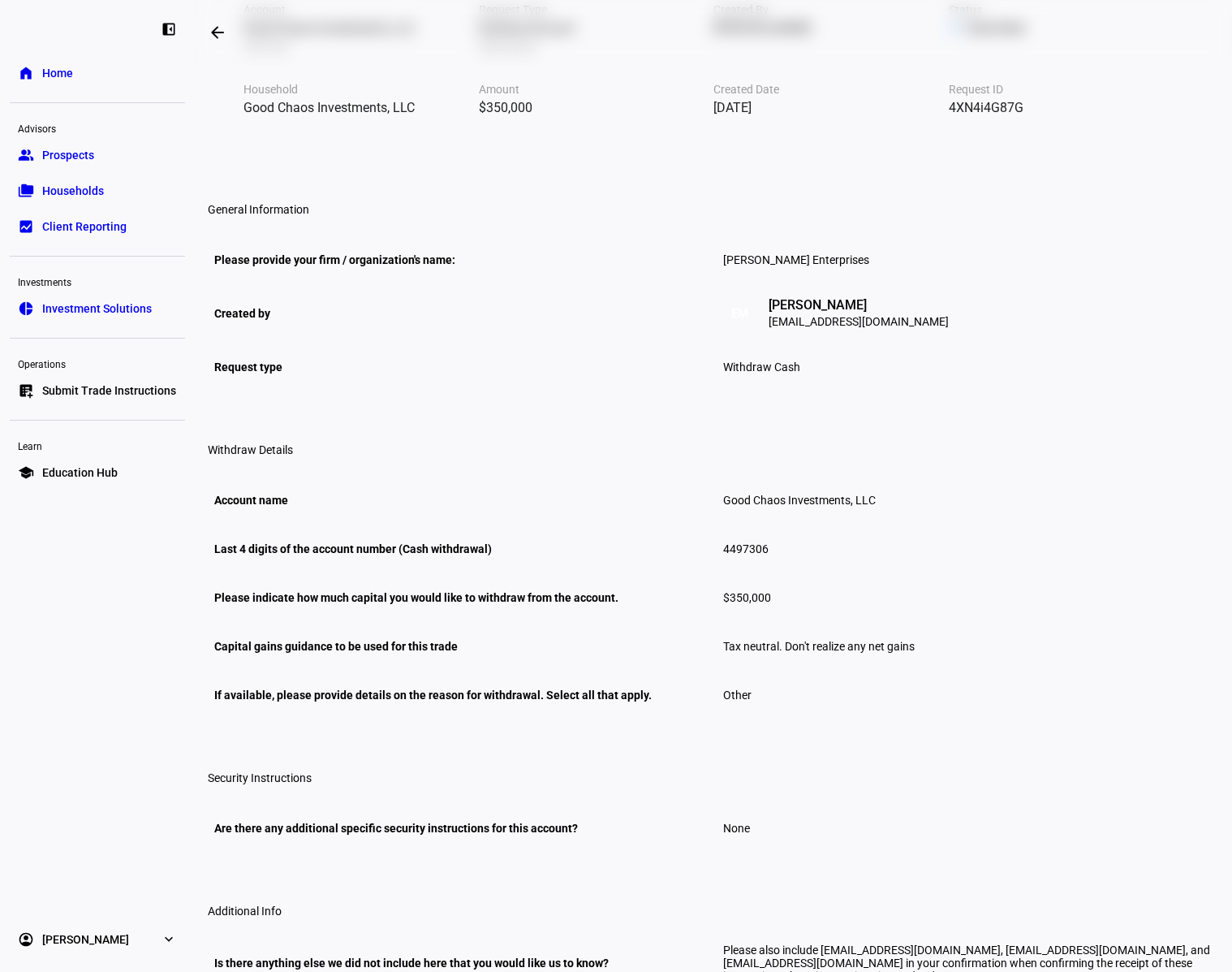
click at [449, 659] on div "Capital gains guidance to be used for this trade" at bounding box center [459, 646] width 489 height 26
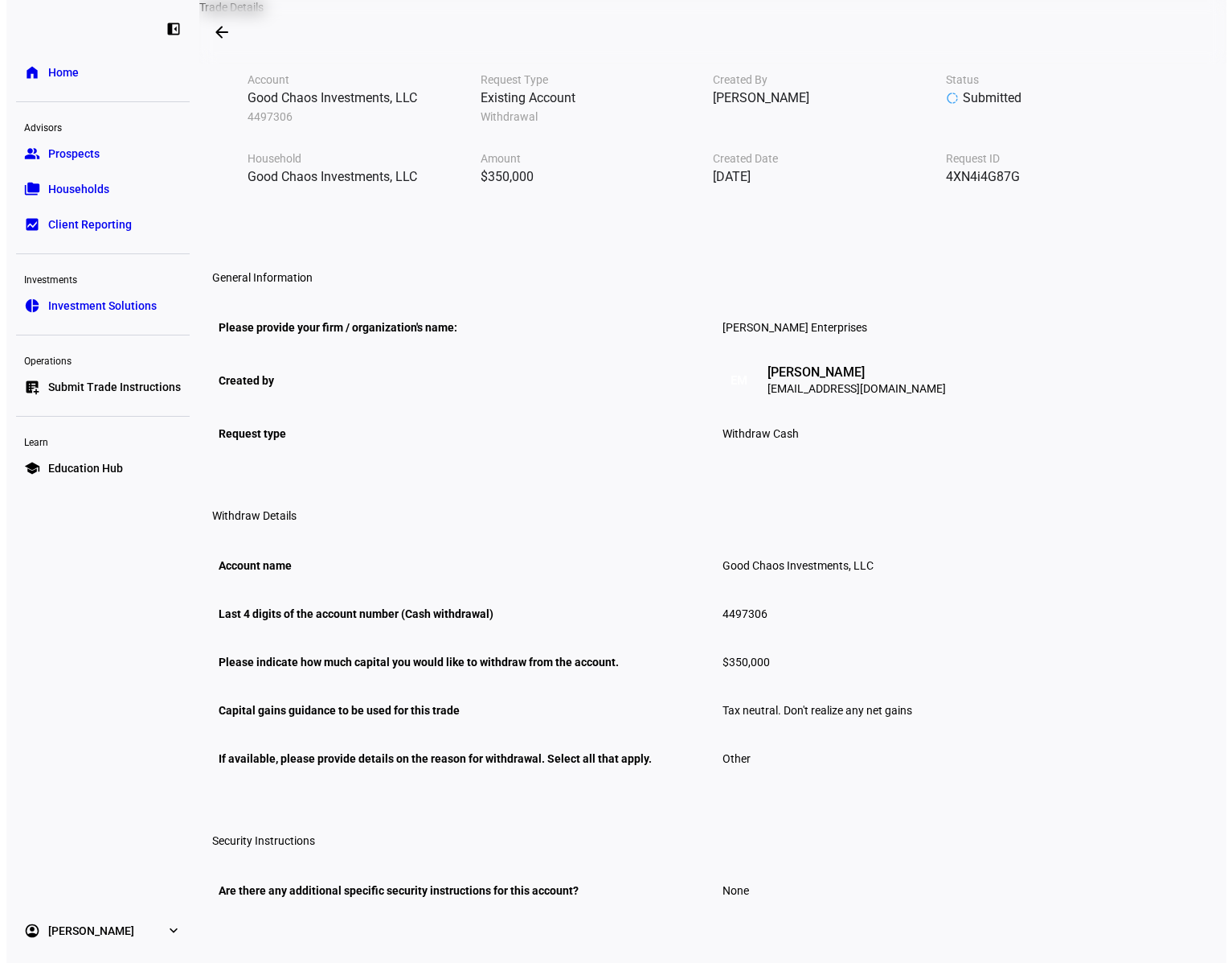
scroll to position [0, 0]
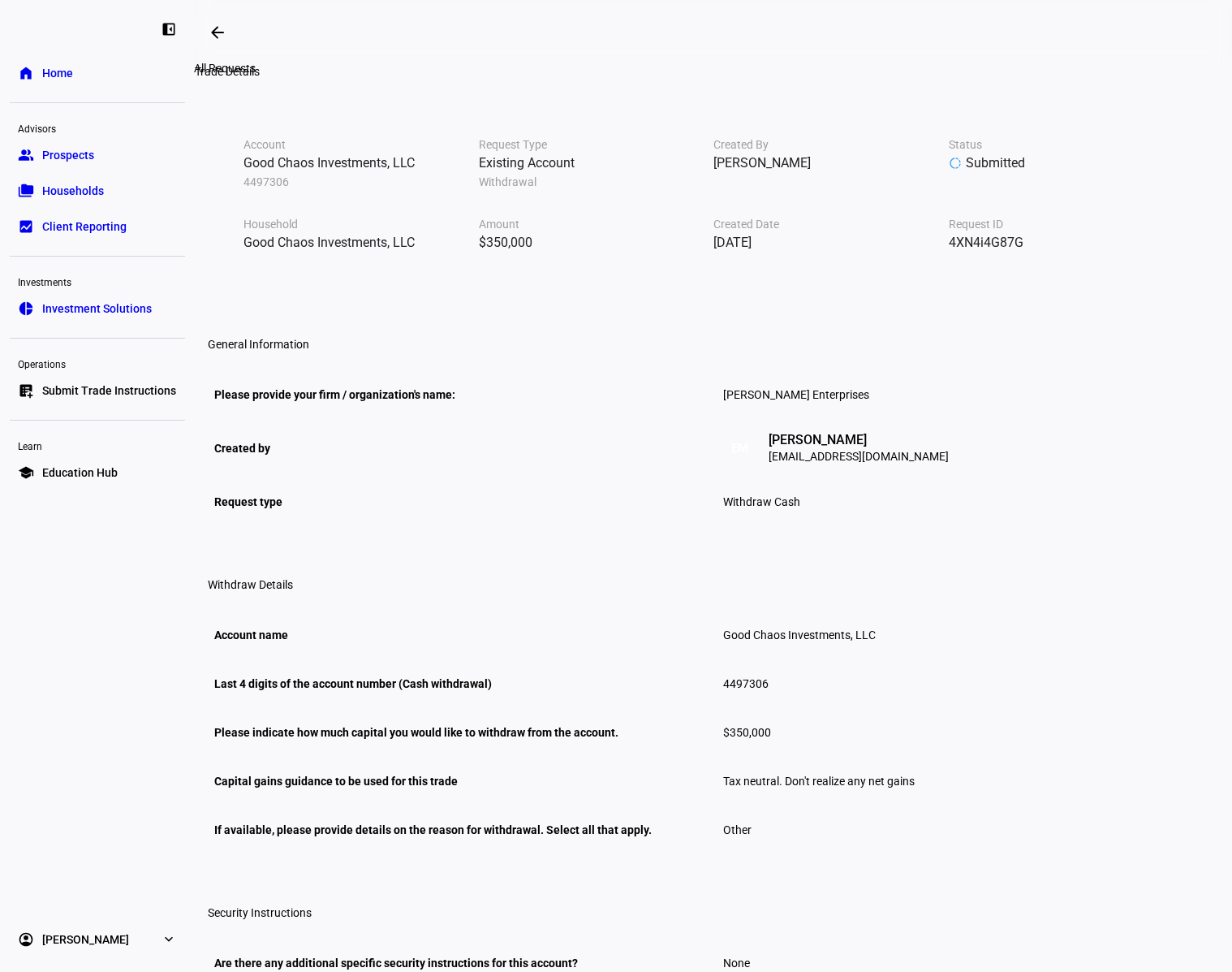
click at [220, 26] on mat-icon "arrow_backwards" at bounding box center [217, 32] width 20 height 20
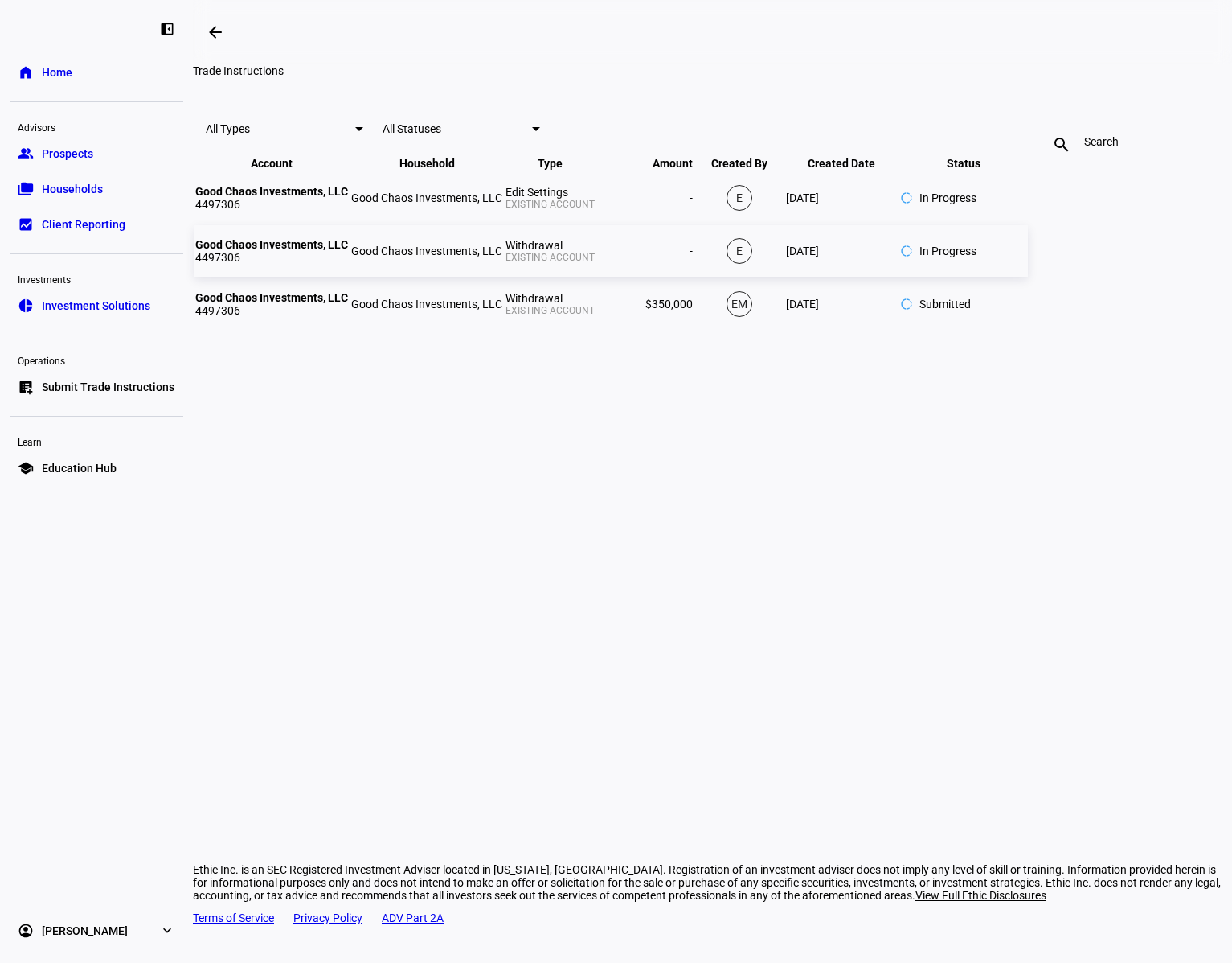
click at [346, 276] on td "Good Chaos Investments, LLC 4497306" at bounding box center [271, 250] width 154 height 51
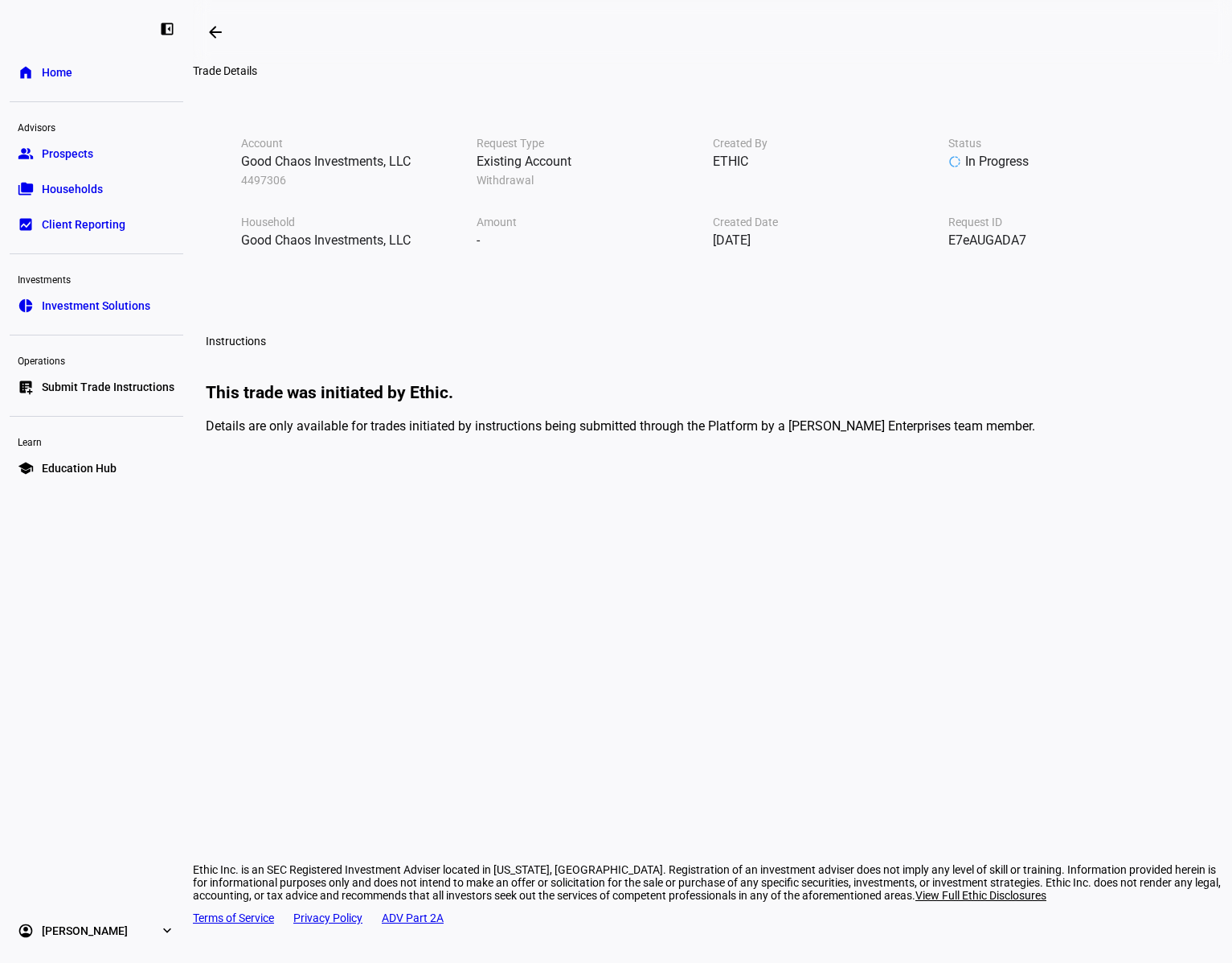
click at [56, 85] on link "home Home" at bounding box center [96, 72] width 174 height 32
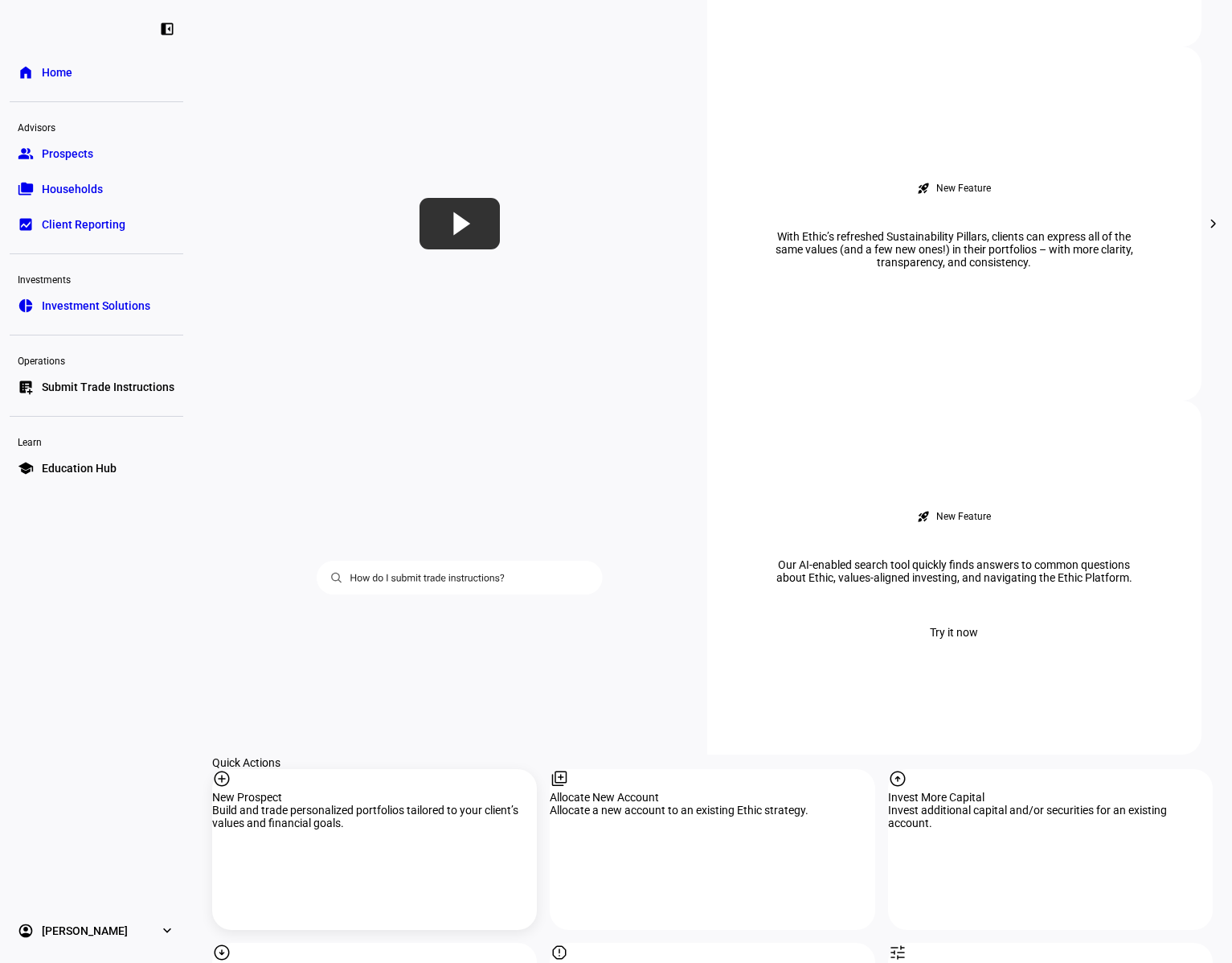
scroll to position [1045, 0]
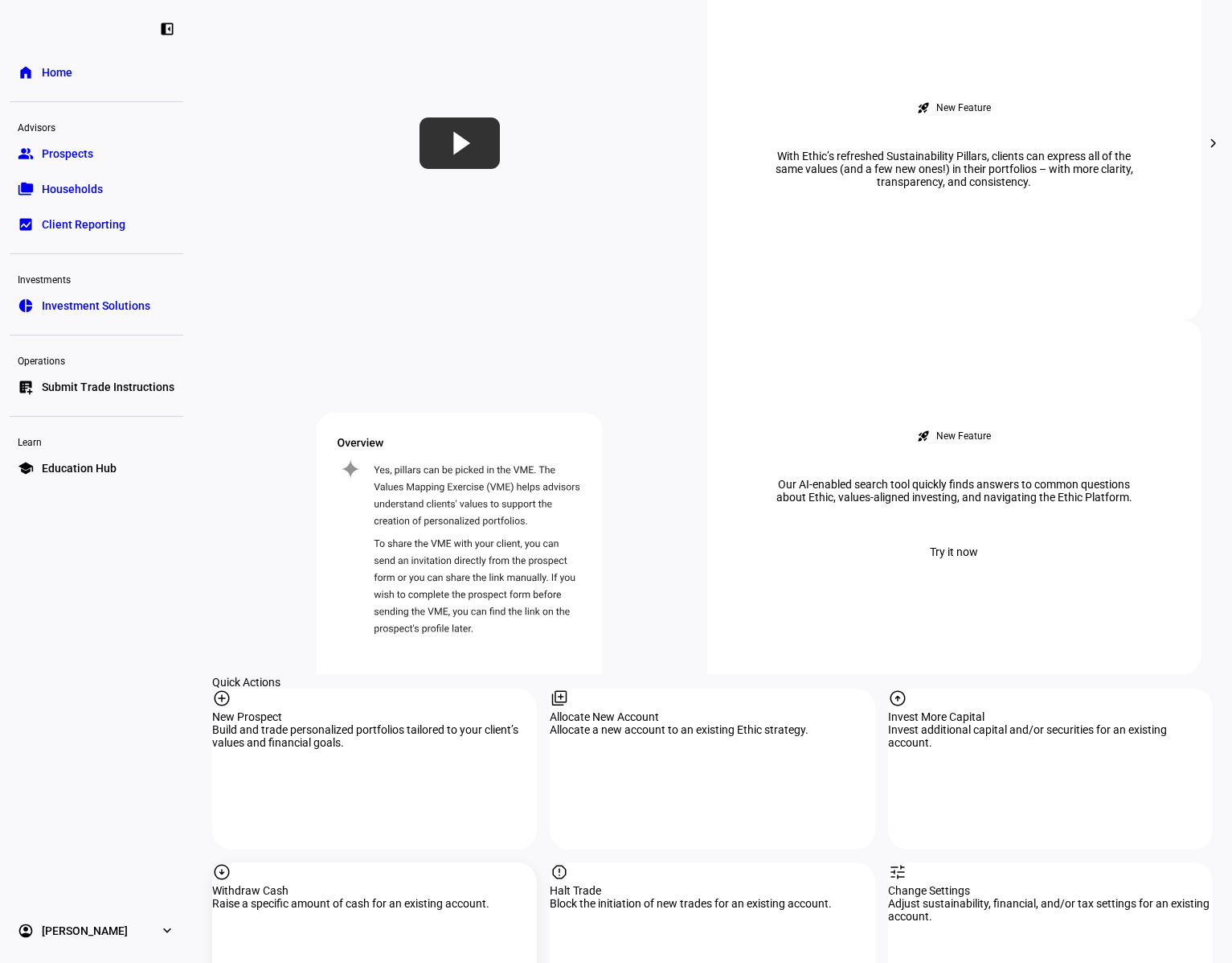
click at [232, 862] on mat-icon "arrow_circle_down" at bounding box center [222, 872] width 19 height 19
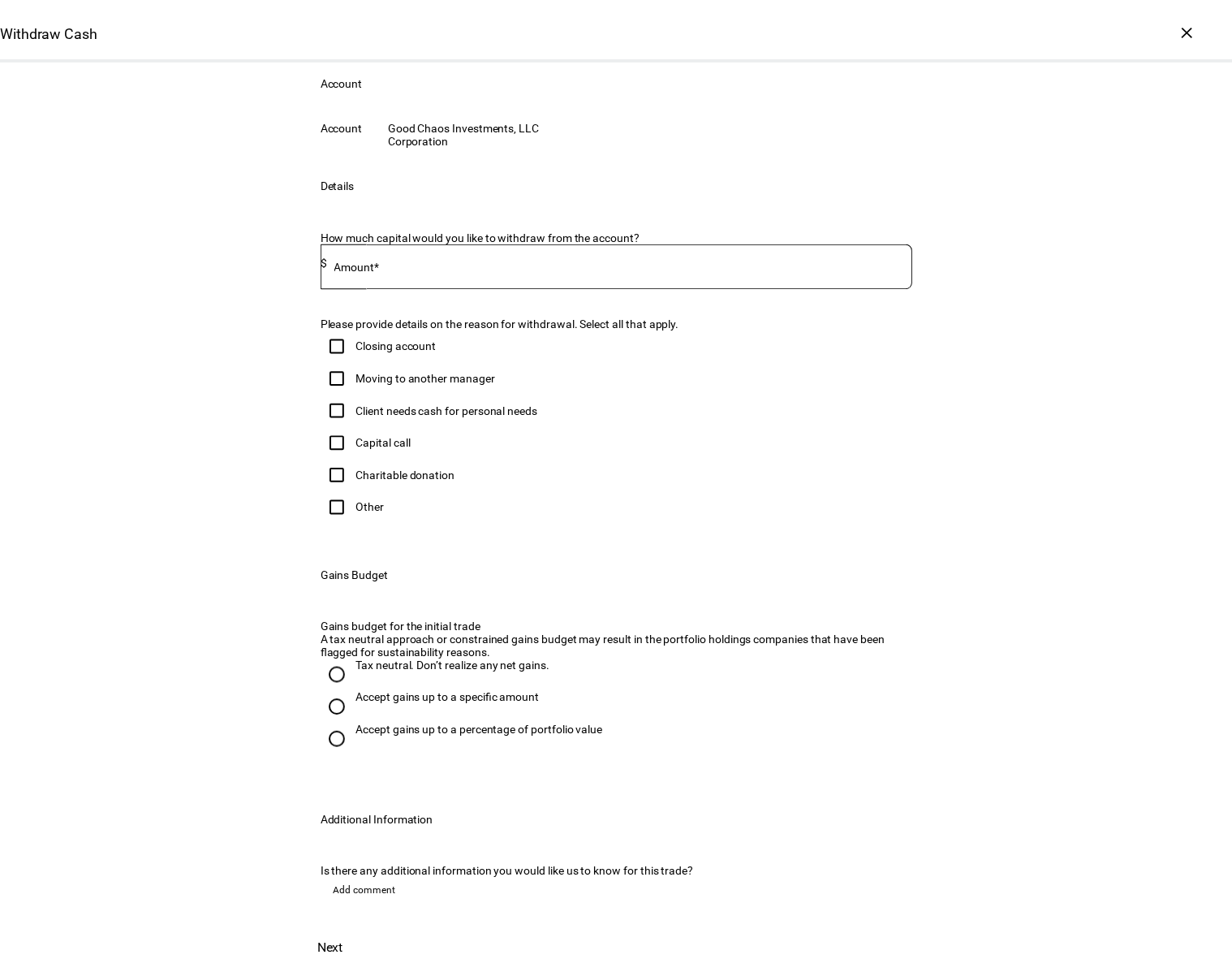
scroll to position [244, 0]
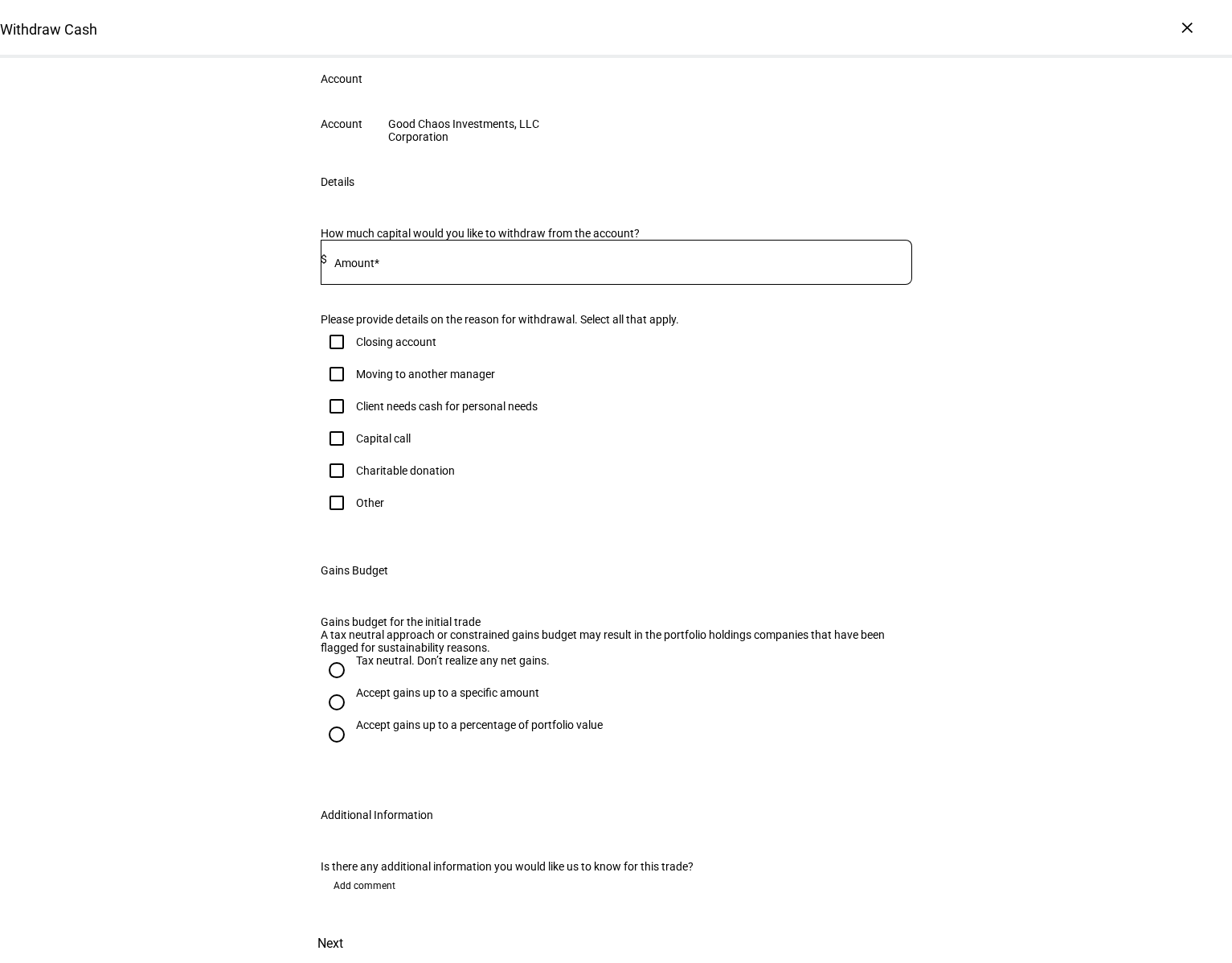
click at [328, 719] on input "Accept gains up to a specific amount" at bounding box center [336, 701] width 32 height 32
radio input "true"
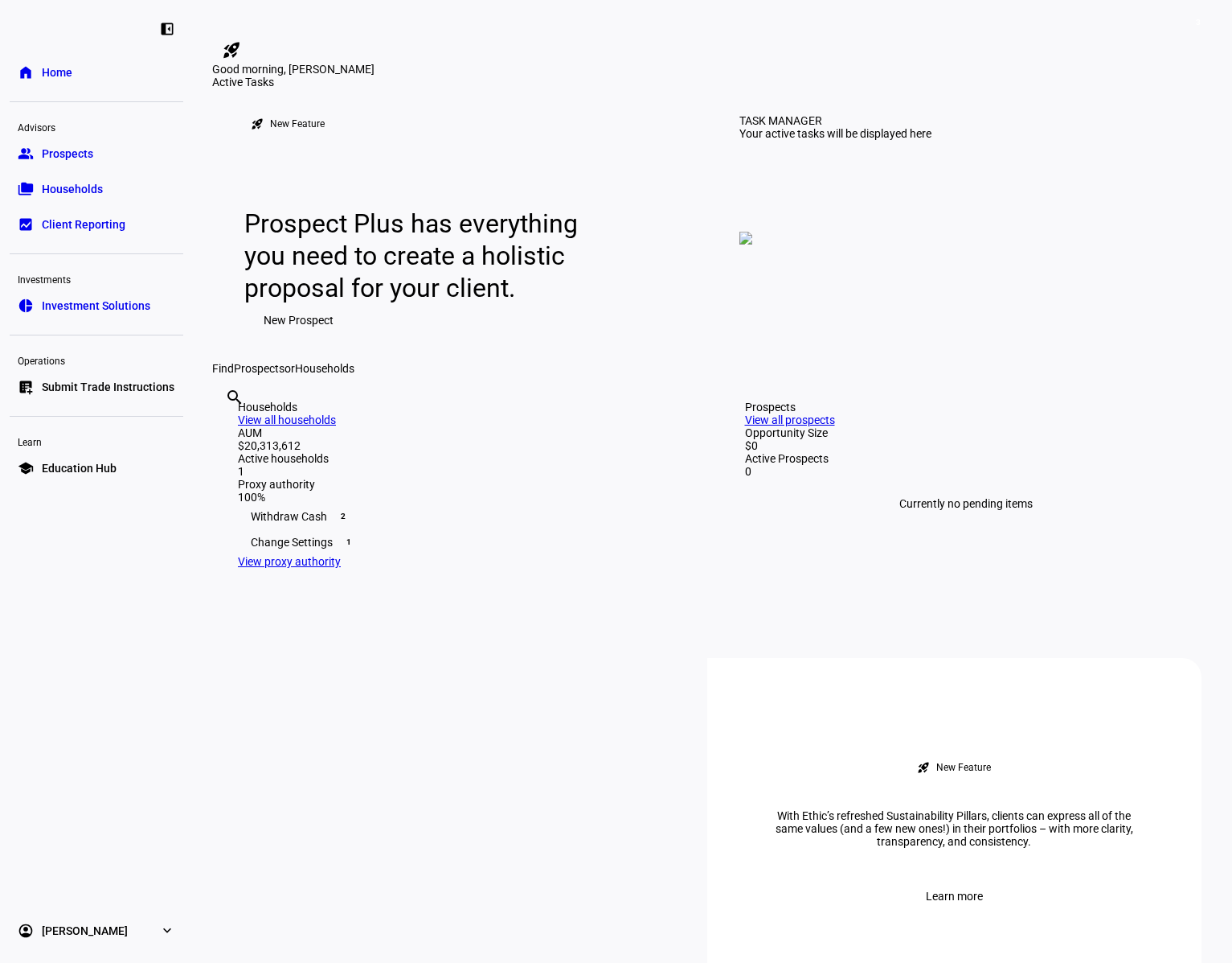
click at [1194, 26] on span "3" at bounding box center [1198, 22] width 13 height 13
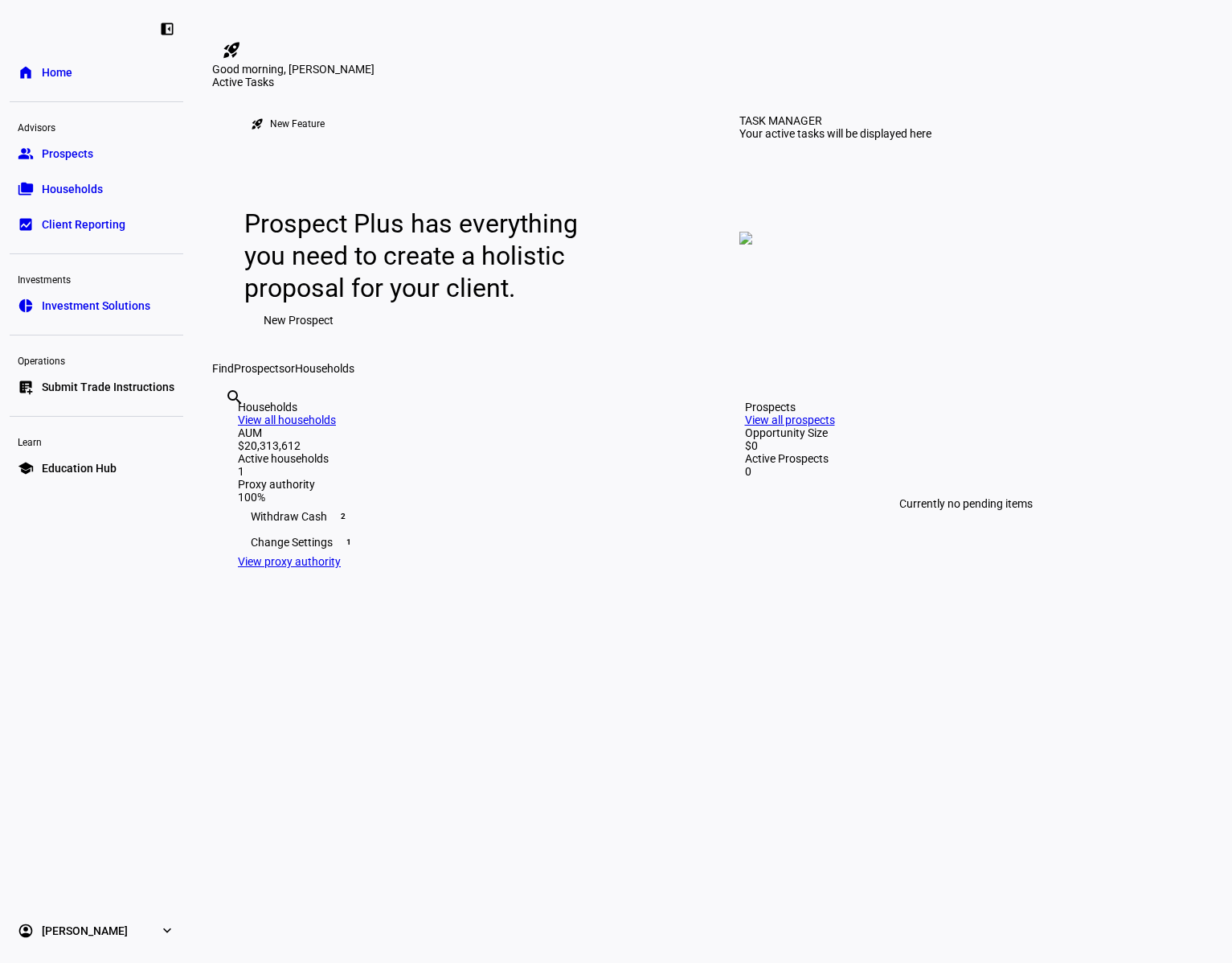
click at [311, 530] on div "Withdraw Cash 2" at bounding box center [458, 516] width 443 height 26
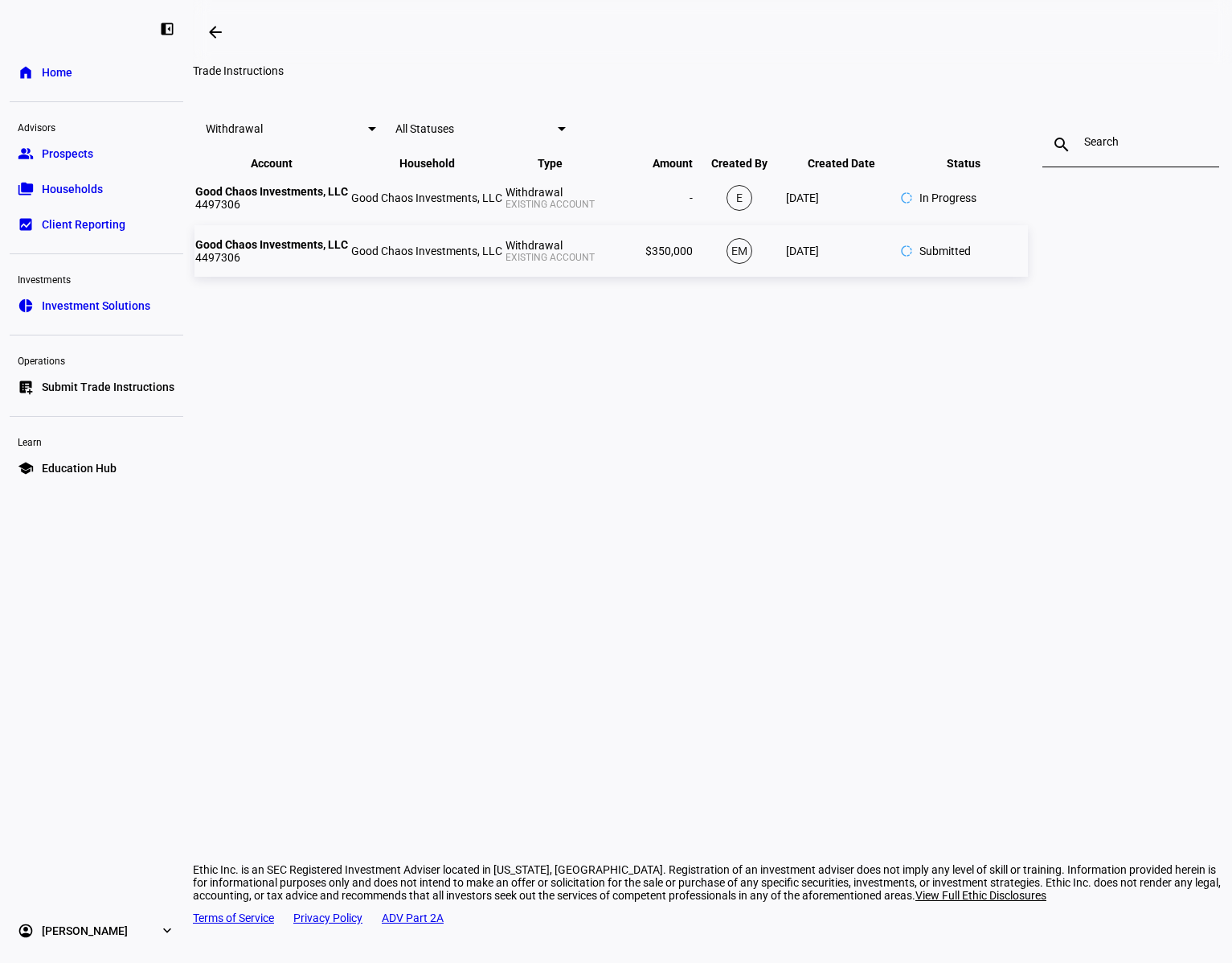
click at [348, 251] on strong "Good Chaos Investments, LLC" at bounding box center [272, 243] width 153 height 13
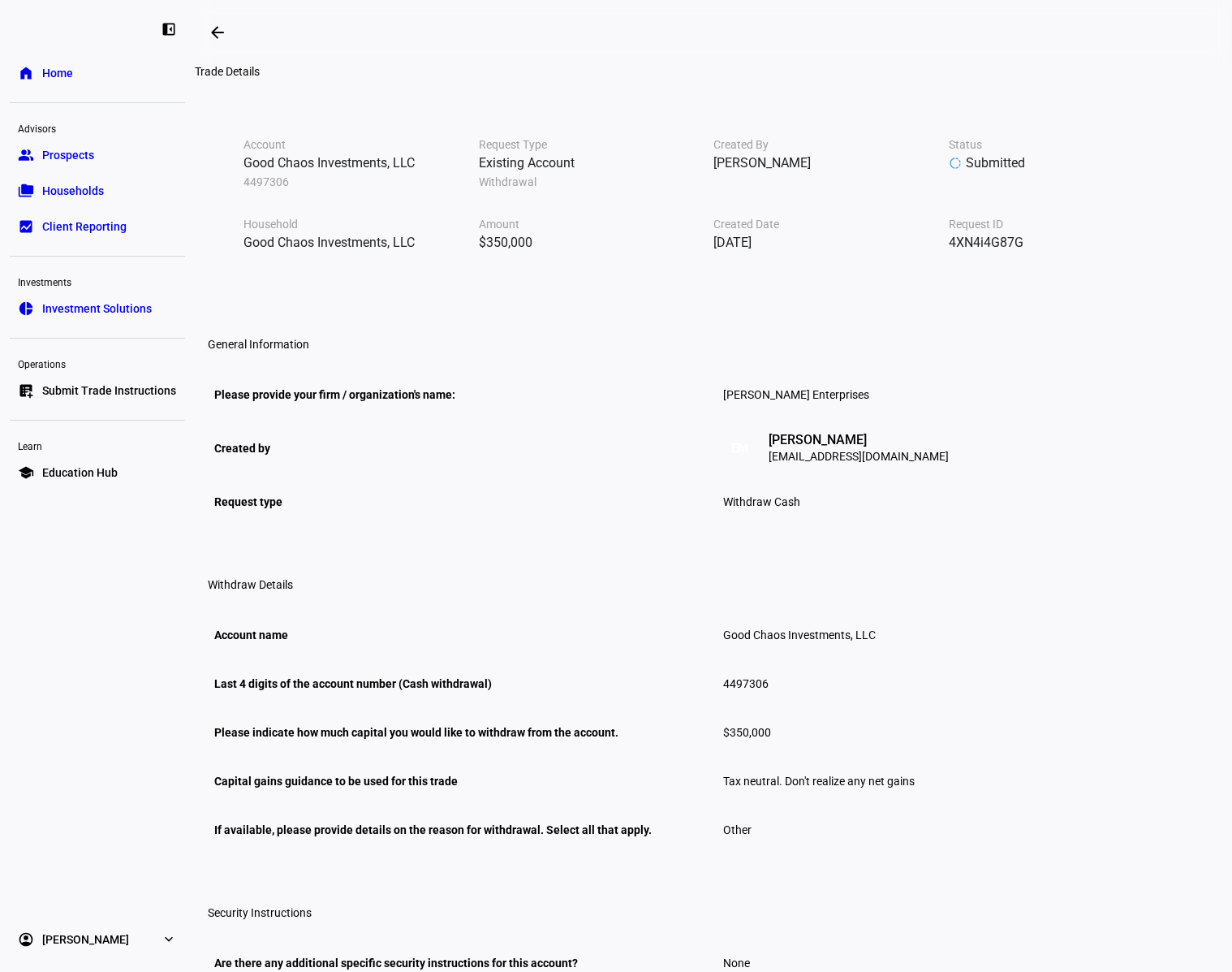
click at [79, 78] on link "home Home" at bounding box center [97, 72] width 175 height 32
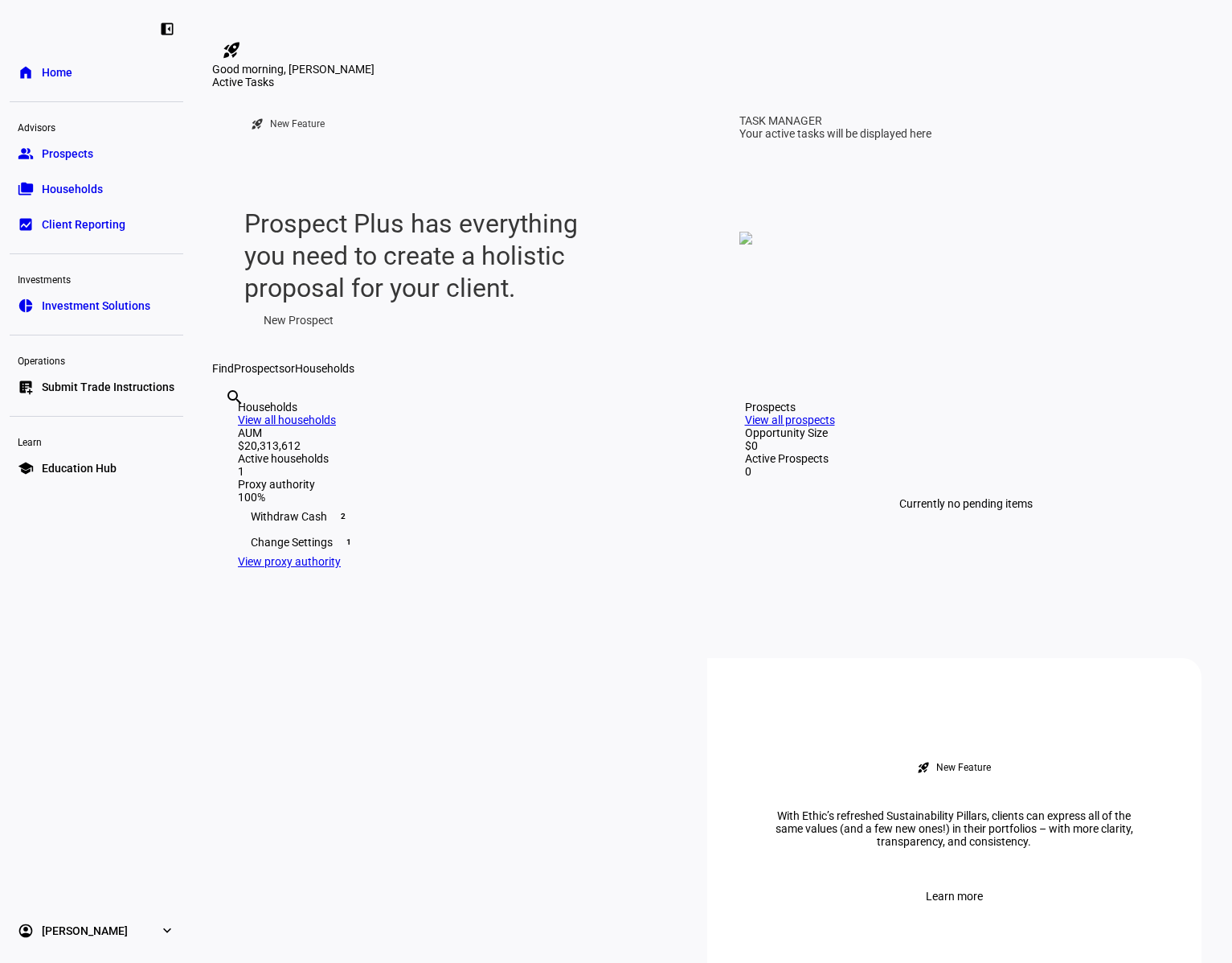
click at [444, 555] on div "Change Settings 1" at bounding box center [458, 542] width 443 height 26
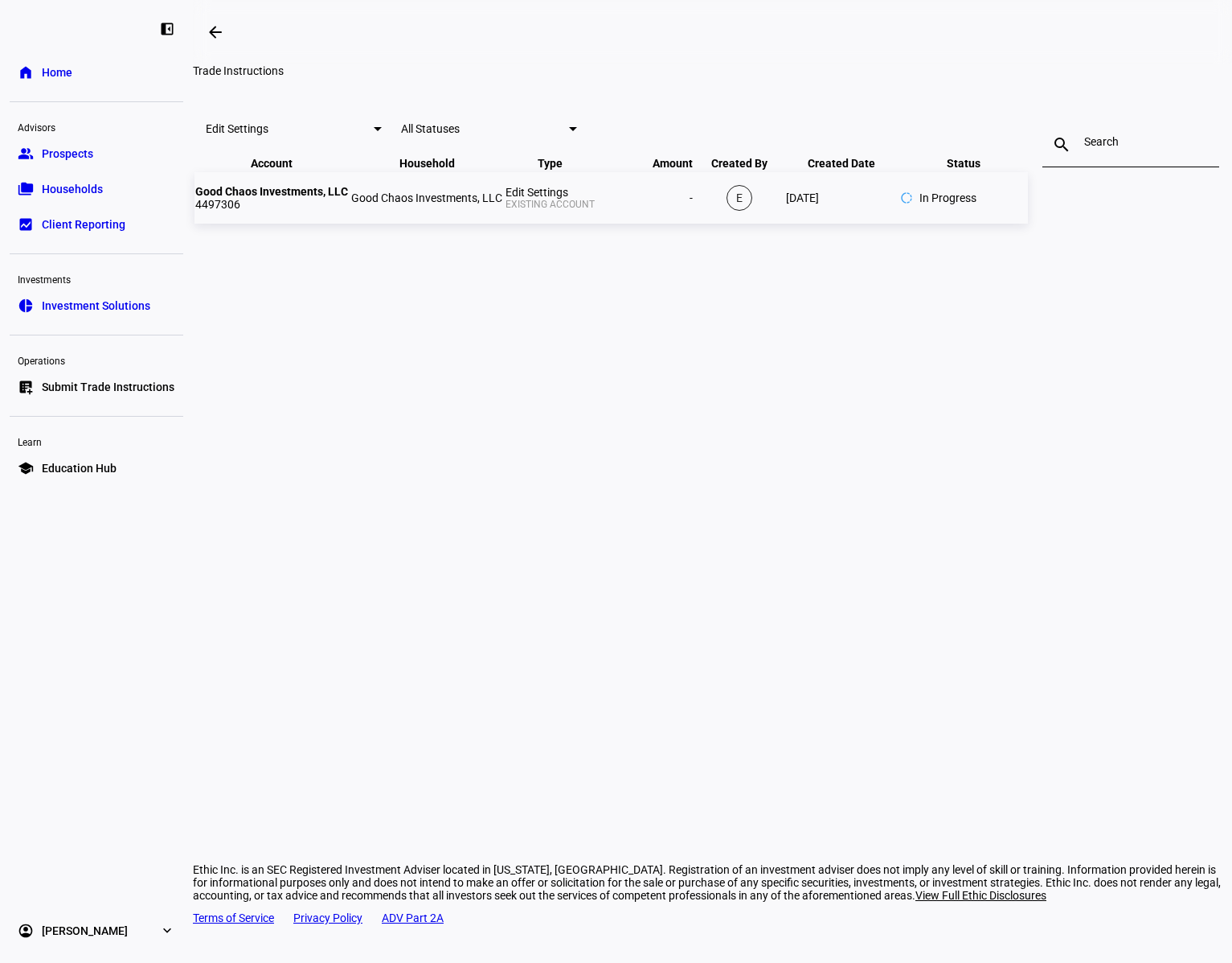
click at [349, 224] on td "Good Chaos Investments, LLC 4497306" at bounding box center [271, 197] width 154 height 51
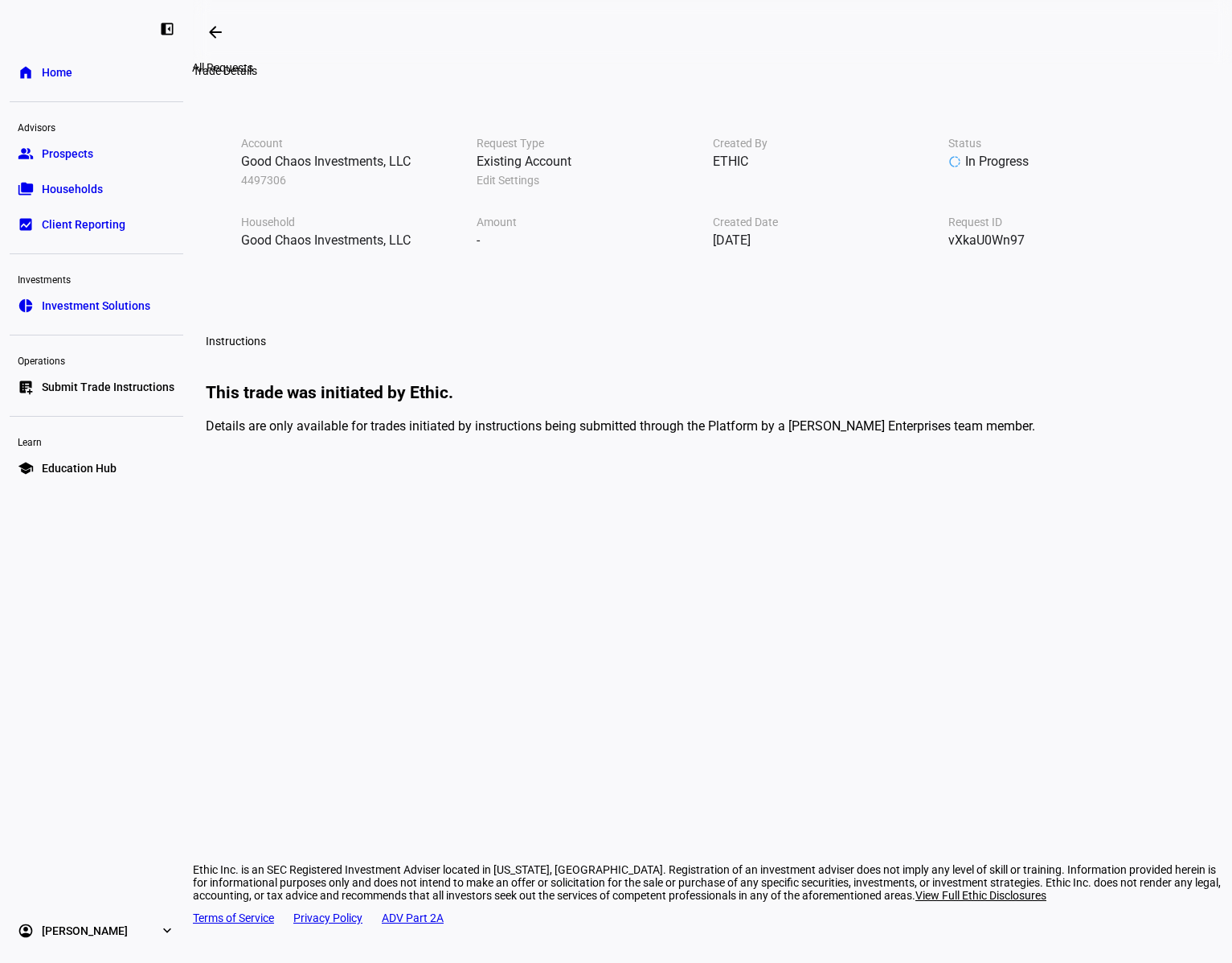
click at [209, 44] on span at bounding box center [215, 32] width 39 height 39
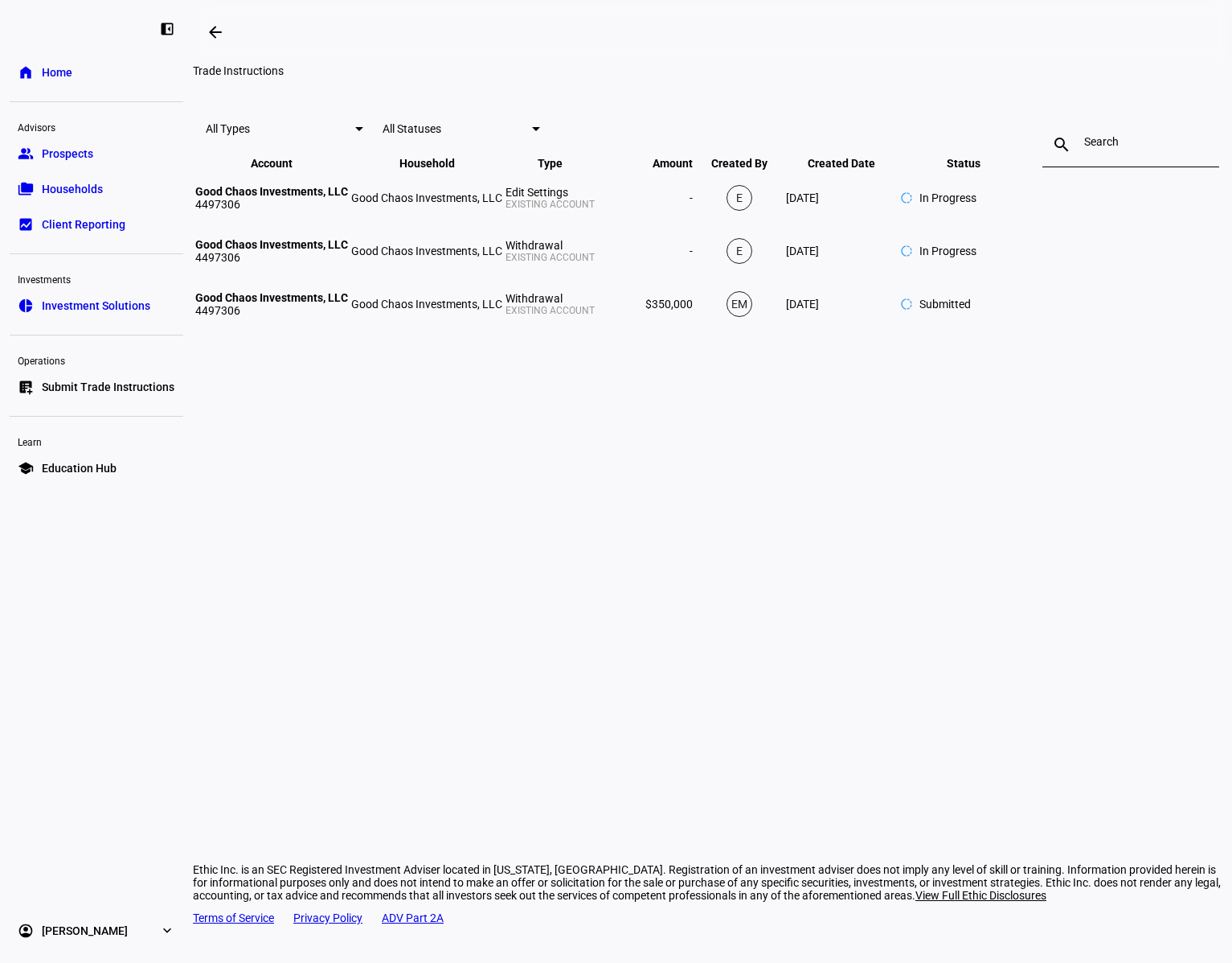
click at [209, 44] on span at bounding box center [215, 32] width 39 height 39
